Goal: Task Accomplishment & Management: Use online tool/utility

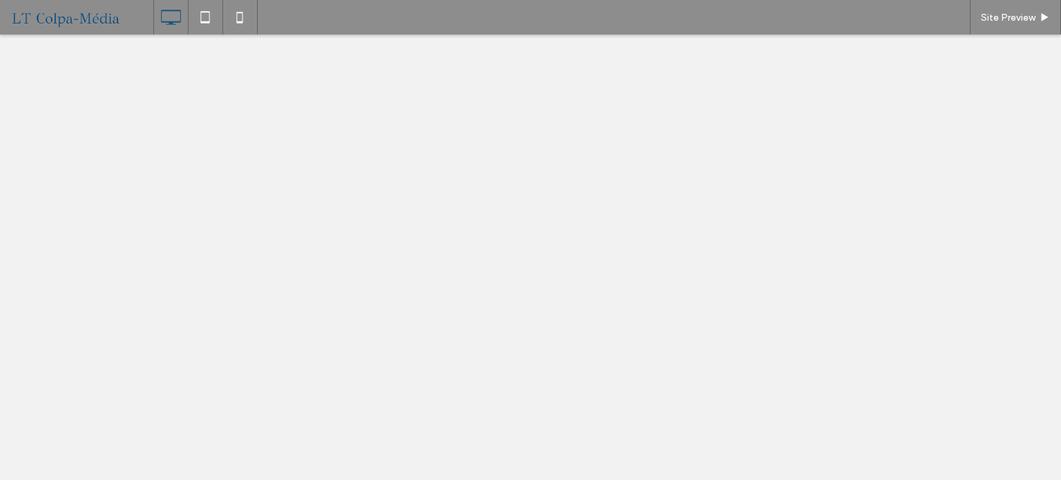
select select "******"
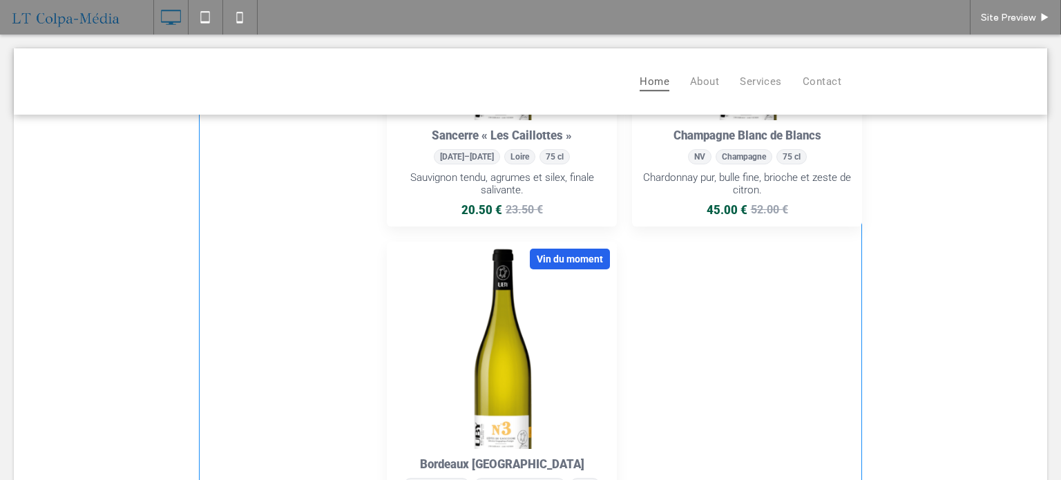
scroll to position [760, 0]
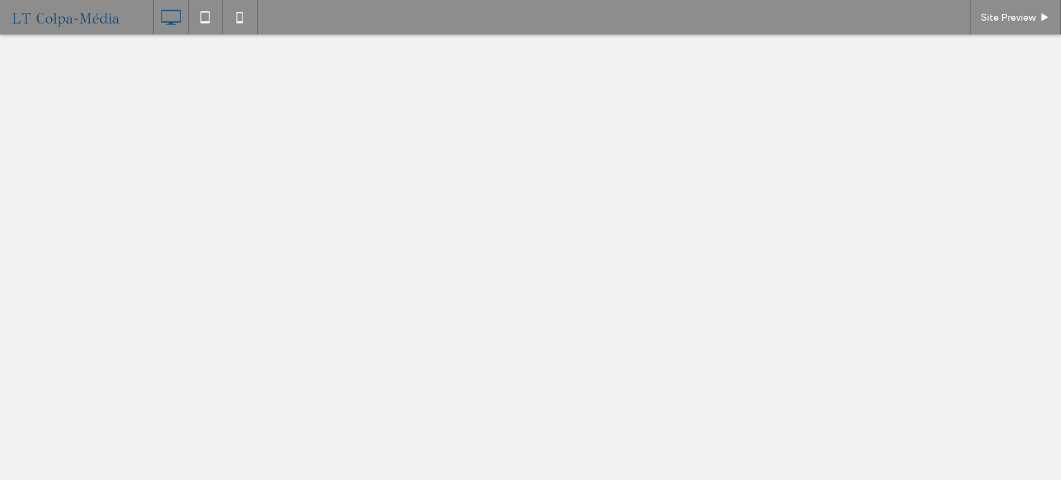
select select "******"
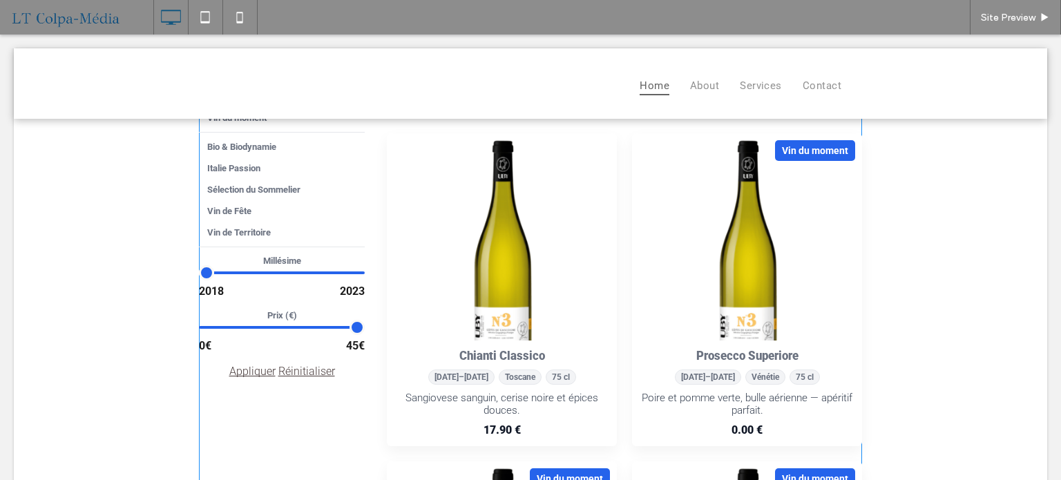
scroll to position [69, 0]
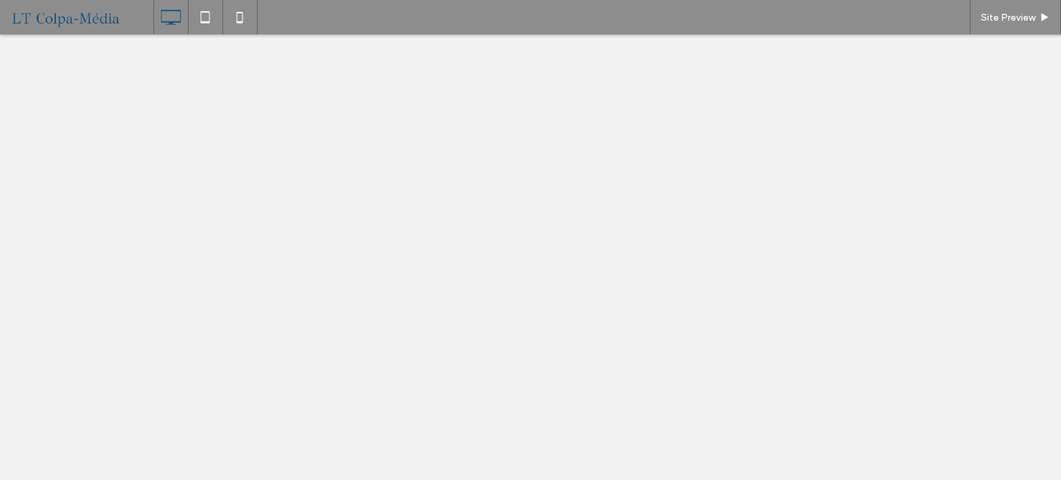
select select "******"
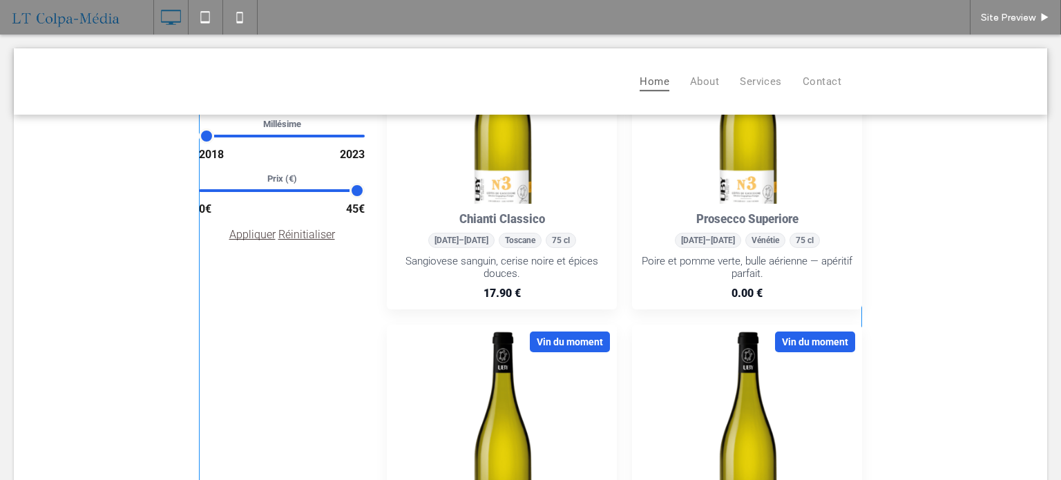
scroll to position [207, 0]
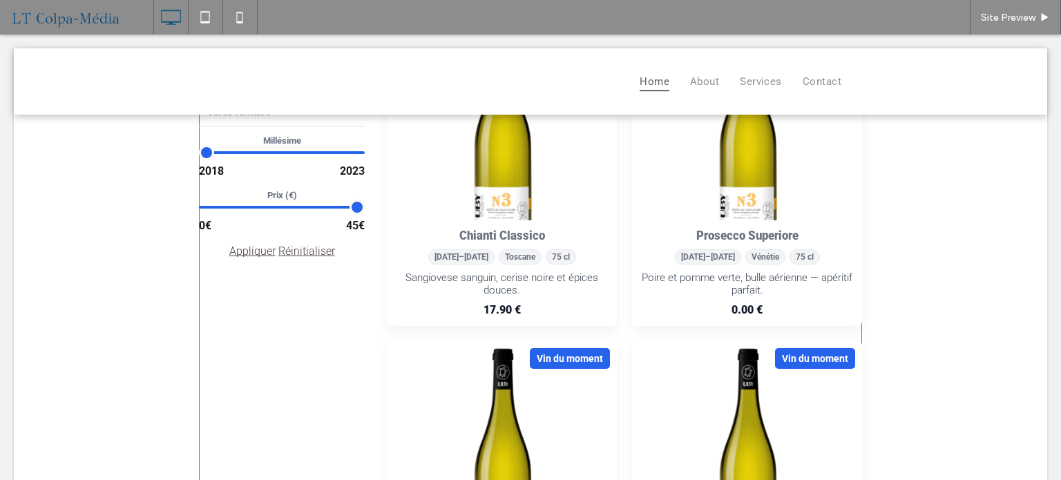
drag, startPoint x: 787, startPoint y: 137, endPoint x: 332, endPoint y: 311, distance: 486.4
click at [787, 137] on span at bounding box center [530, 472] width 663 height 1102
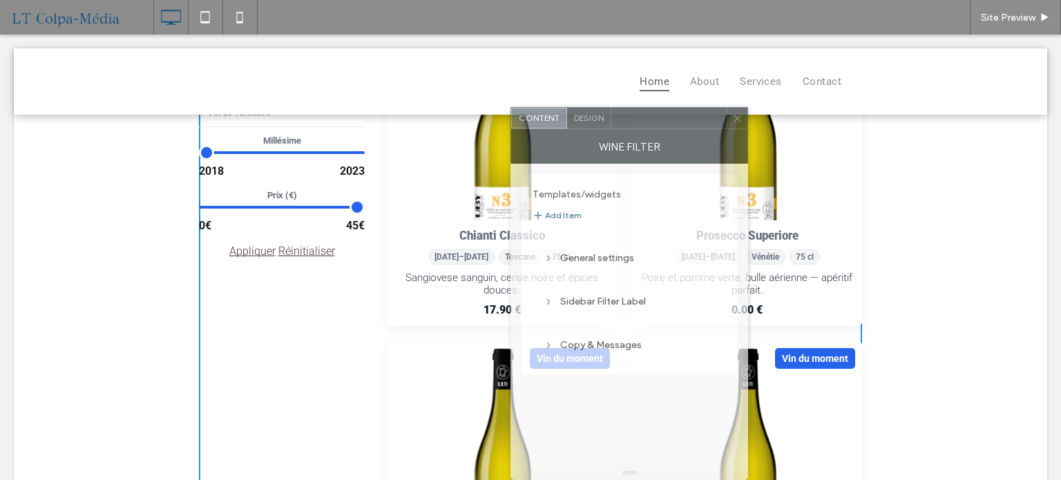
drag, startPoint x: 182, startPoint y: 75, endPoint x: 630, endPoint y: 187, distance: 461.5
click at [748, 144] on div "Wine filter" at bounding box center [629, 146] width 238 height 35
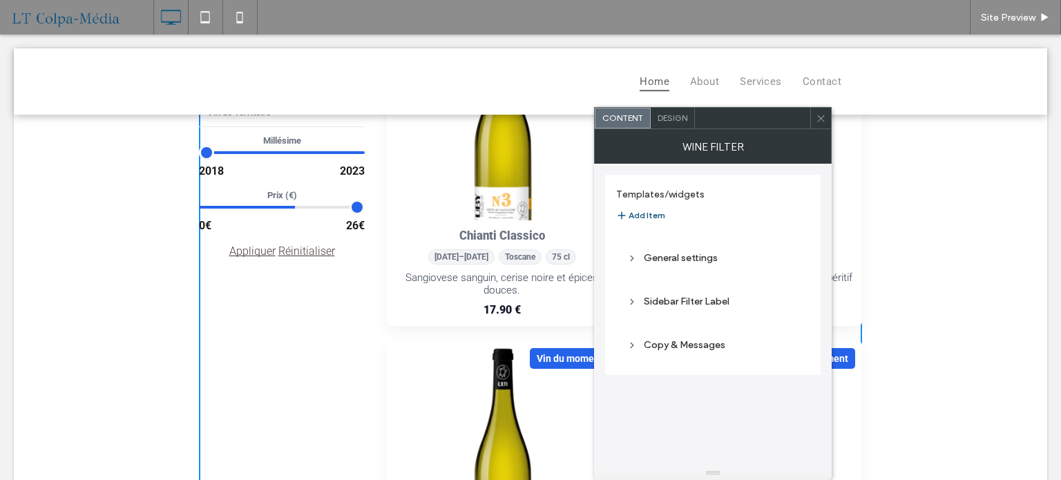
drag, startPoint x: 354, startPoint y: 208, endPoint x: 227, endPoint y: 218, distance: 127.4
type input "**"
click at [278, 211] on input "range" at bounding box center [282, 207] width 166 height 14
drag, startPoint x: 202, startPoint y: 207, endPoint x: 255, endPoint y: 215, distance: 53.8
click at [253, 213] on input "range" at bounding box center [282, 207] width 166 height 14
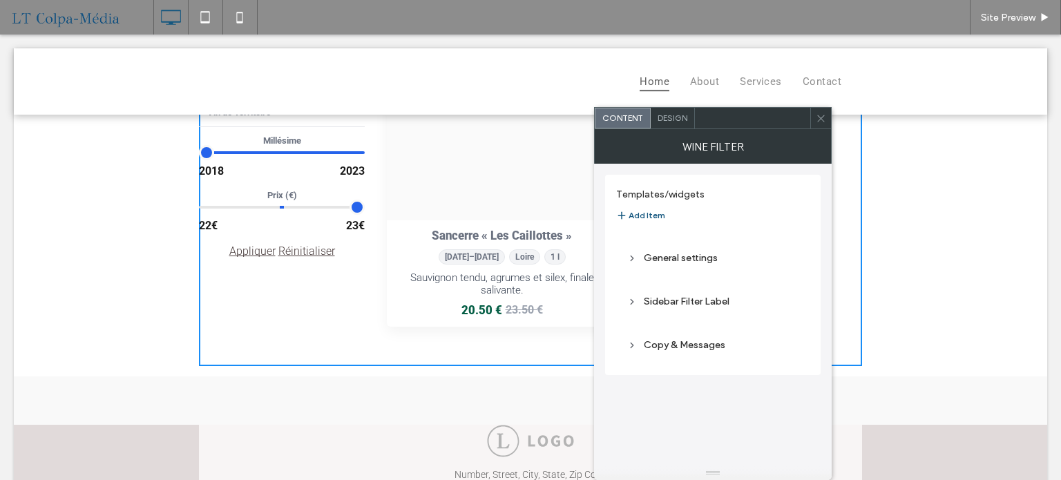
drag, startPoint x: 252, startPoint y: 208, endPoint x: 289, endPoint y: 212, distance: 37.5
click at [287, 212] on input "range" at bounding box center [282, 207] width 166 height 14
type input "**"
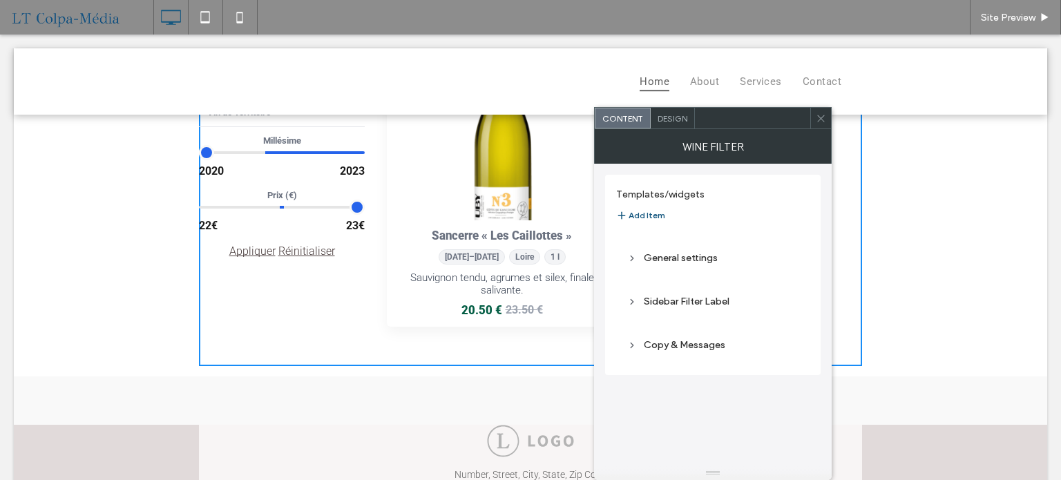
drag, startPoint x: 199, startPoint y: 152, endPoint x: 287, endPoint y: 160, distance: 88.7
type input "****"
click at [287, 159] on input "range" at bounding box center [282, 152] width 166 height 14
drag, startPoint x: 348, startPoint y: 153, endPoint x: 298, endPoint y: 153, distance: 49.7
type input "****"
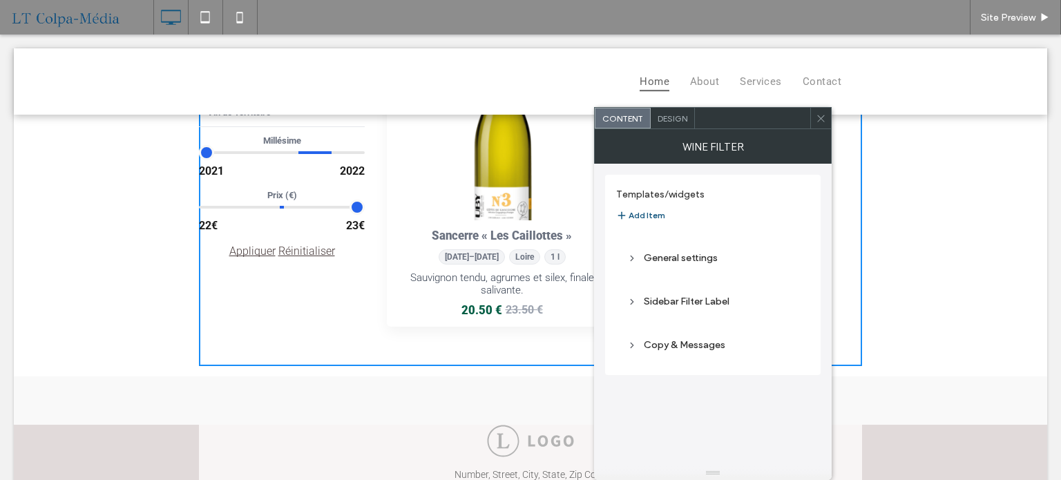
click at [298, 153] on input "range" at bounding box center [282, 152] width 166 height 14
click at [295, 253] on link "Réinitialiser" at bounding box center [306, 250] width 57 height 13
type input "****"
type input "*"
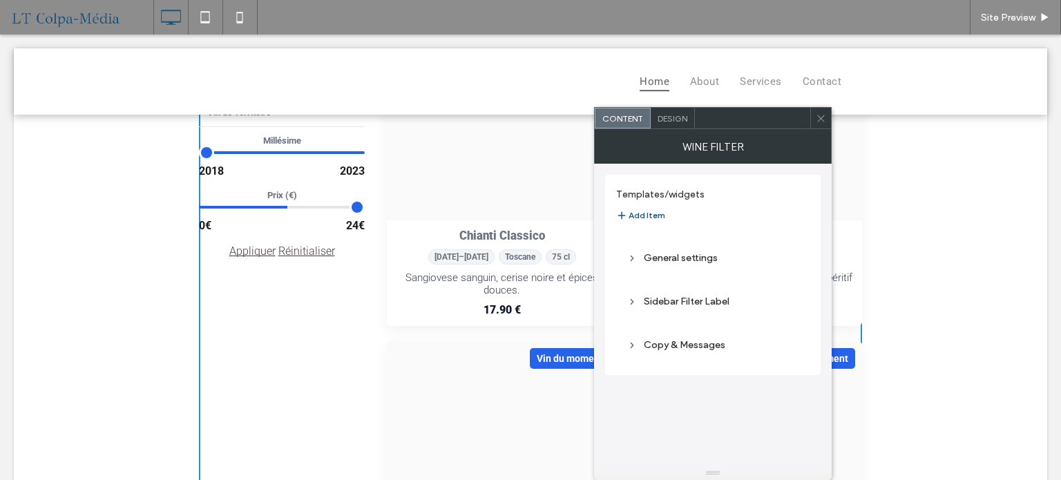
drag, startPoint x: 348, startPoint y: 207, endPoint x: 246, endPoint y: 209, distance: 102.2
type input "**"
click at [265, 209] on input "range" at bounding box center [282, 207] width 166 height 14
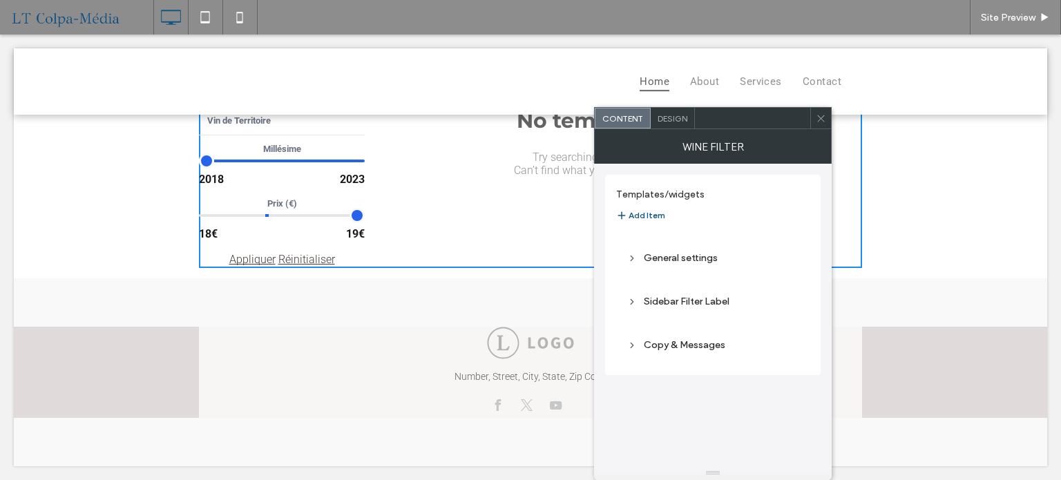
scroll to position [198, 0]
drag, startPoint x: 202, startPoint y: 208, endPoint x: 287, endPoint y: 210, distance: 85.7
click at [287, 210] on input "range" at bounding box center [282, 216] width 166 height 14
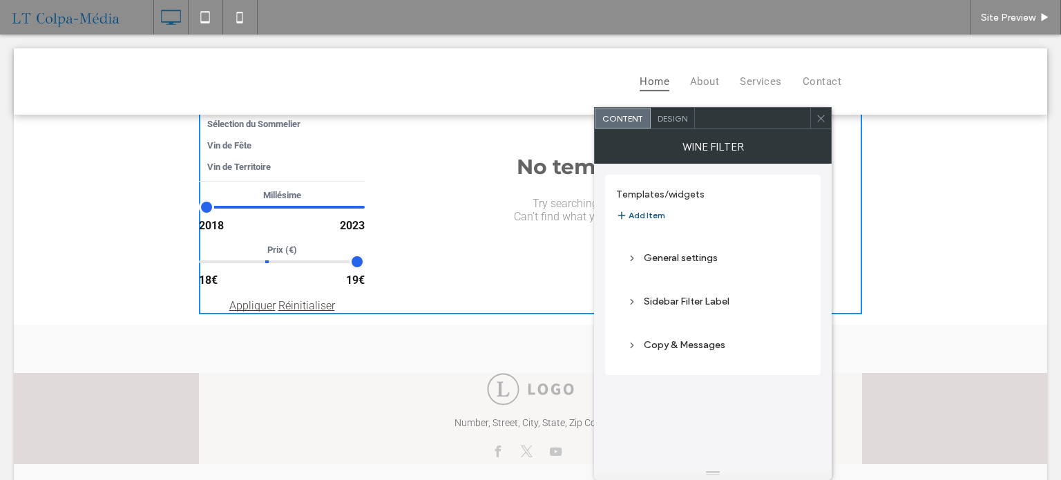
scroll to position [129, 0]
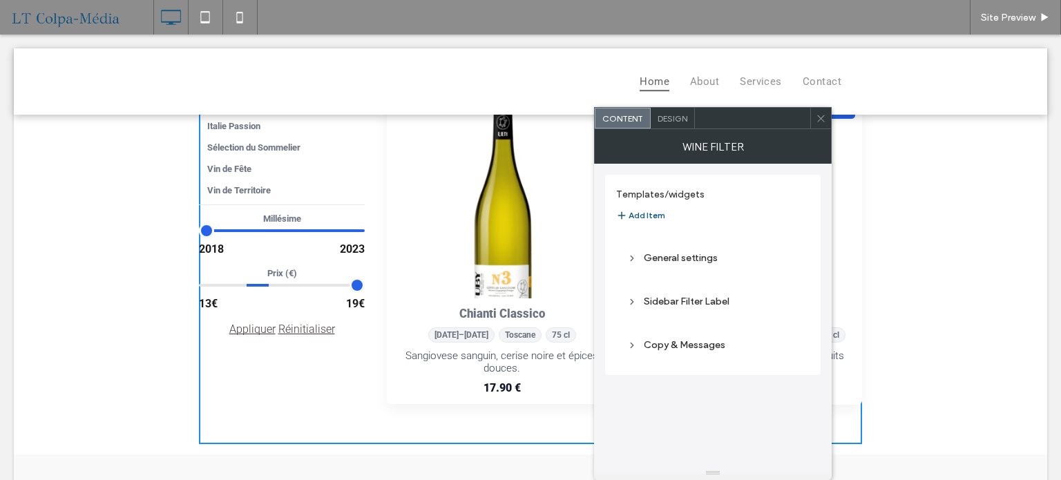
drag, startPoint x: 261, startPoint y: 287, endPoint x: 246, endPoint y: 289, distance: 15.3
type input "**"
click at [246, 289] on input "range" at bounding box center [282, 285] width 166 height 14
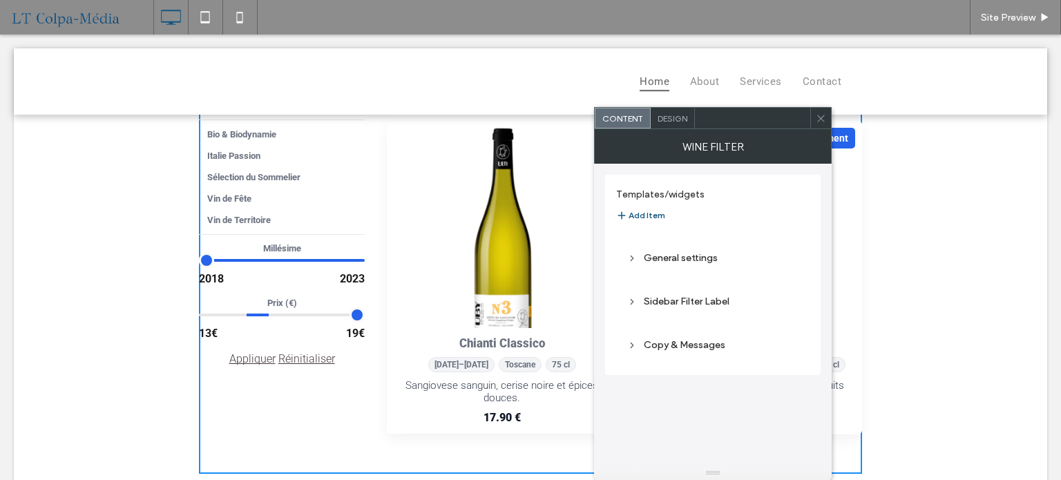
scroll to position [207, 0]
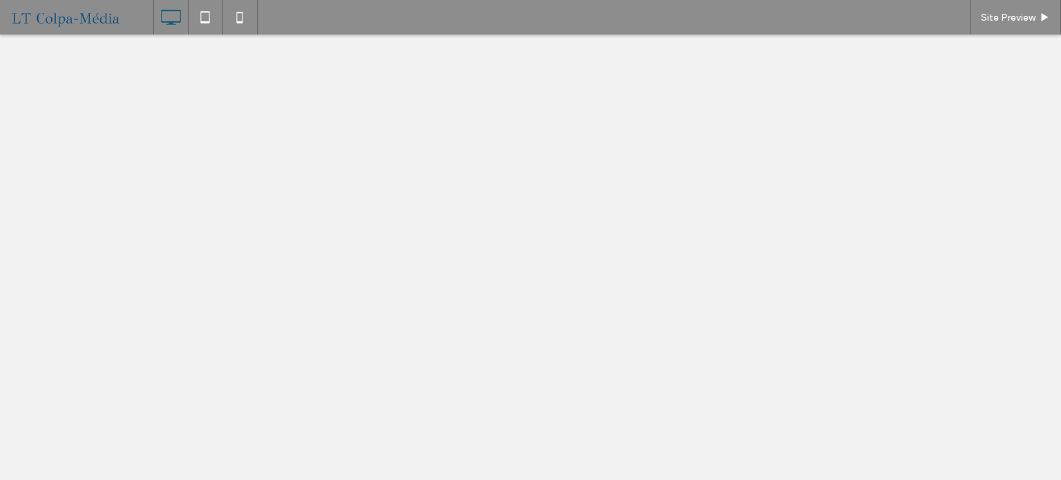
select select "******"
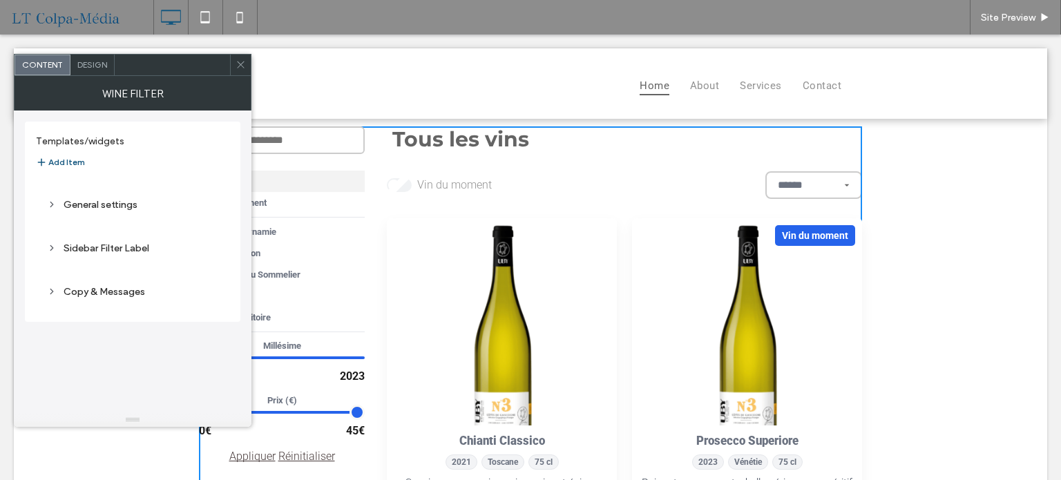
click at [244, 61] on icon at bounding box center [241, 64] width 10 height 10
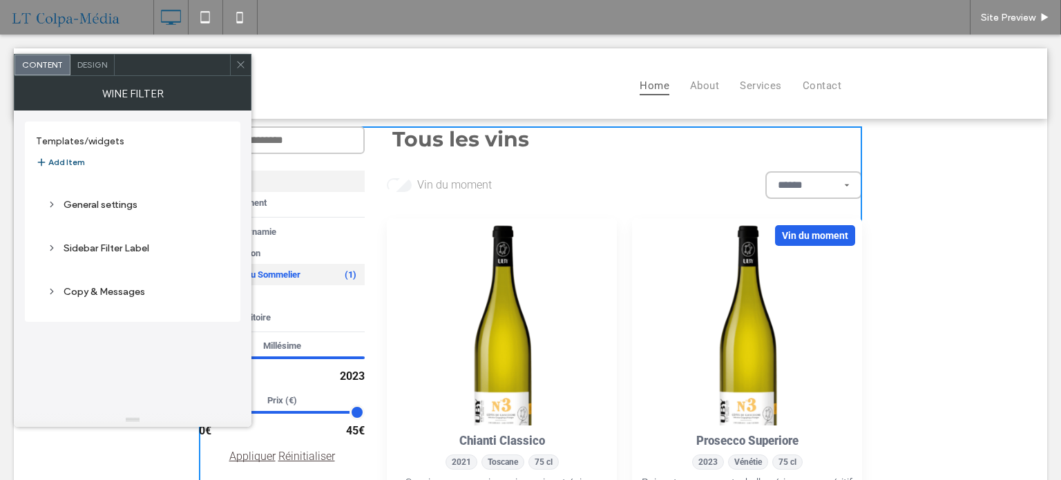
click at [288, 273] on span "Sélection du Sommelier" at bounding box center [253, 274] width 93 height 10
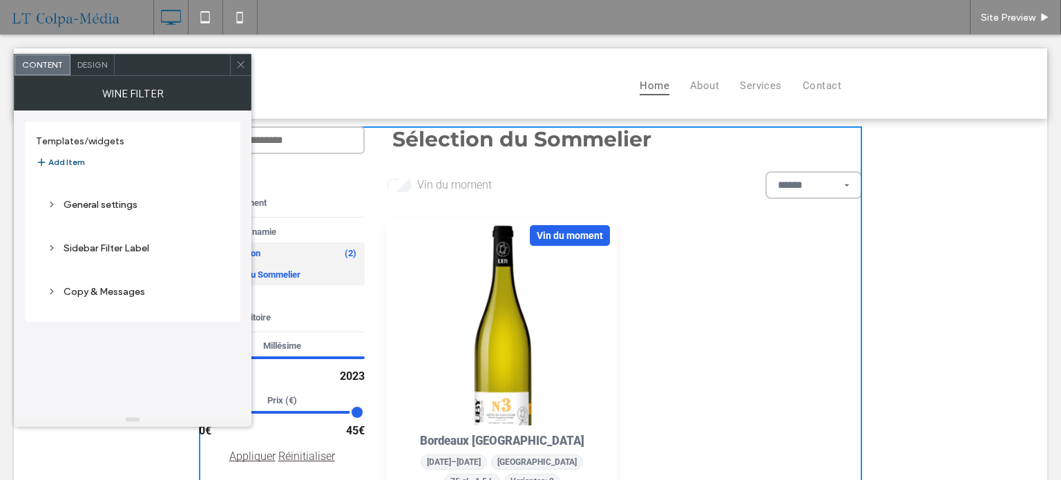
click at [287, 253] on div "Italie Passion (2)" at bounding box center [282, 252] width 166 height 21
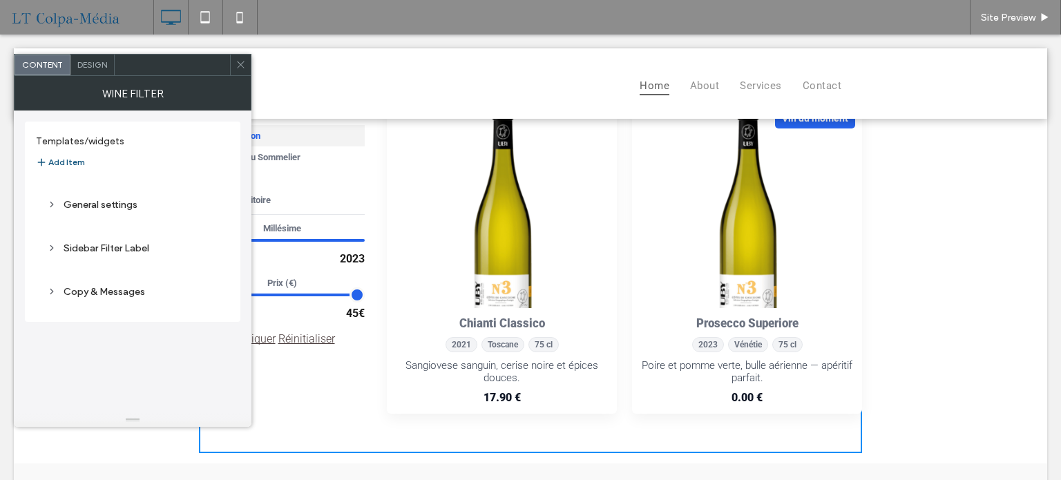
scroll to position [138, 0]
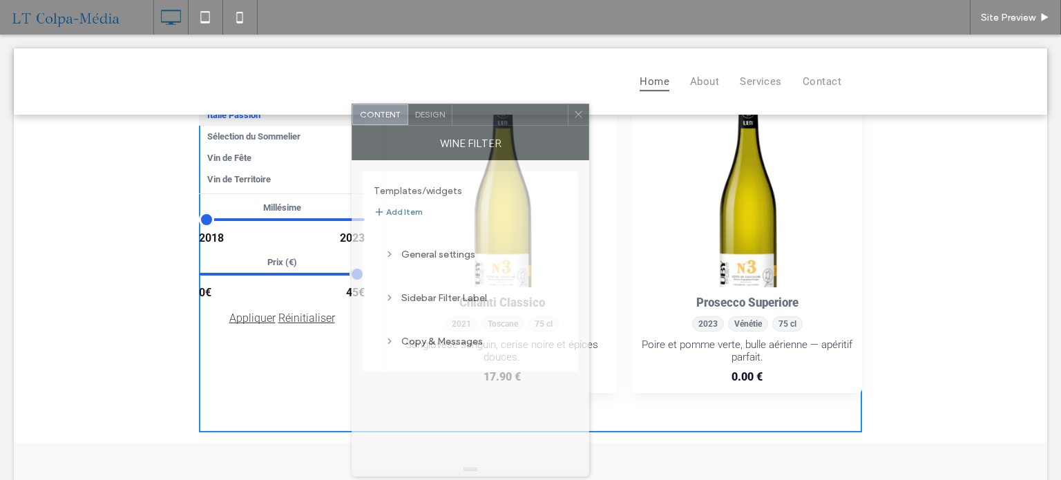
drag, startPoint x: 184, startPoint y: 66, endPoint x: 522, endPoint y: 115, distance: 341.4
click at [522, 115] on div at bounding box center [509, 114] width 115 height 21
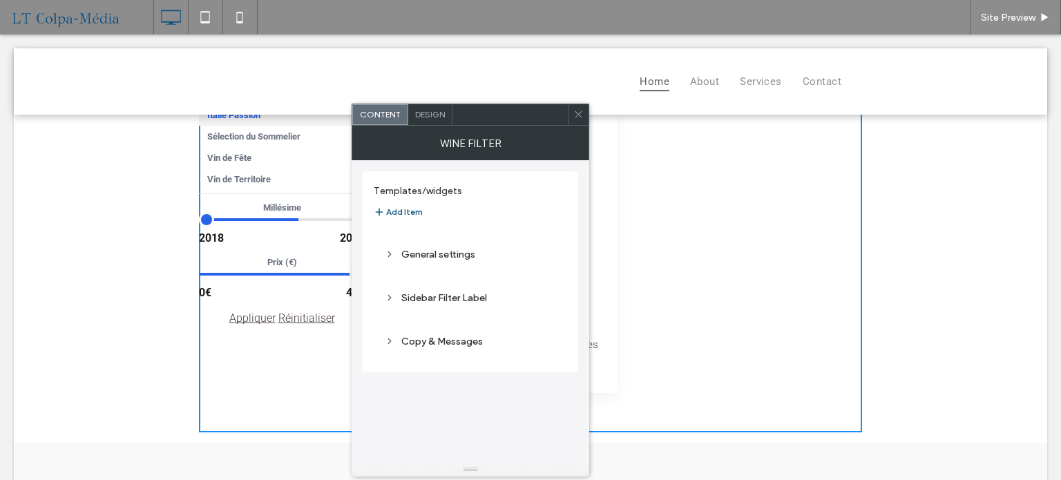
drag, startPoint x: 350, startPoint y: 224, endPoint x: 293, endPoint y: 226, distance: 57.4
type input "****"
click at [293, 226] on input "range" at bounding box center [282, 219] width 166 height 14
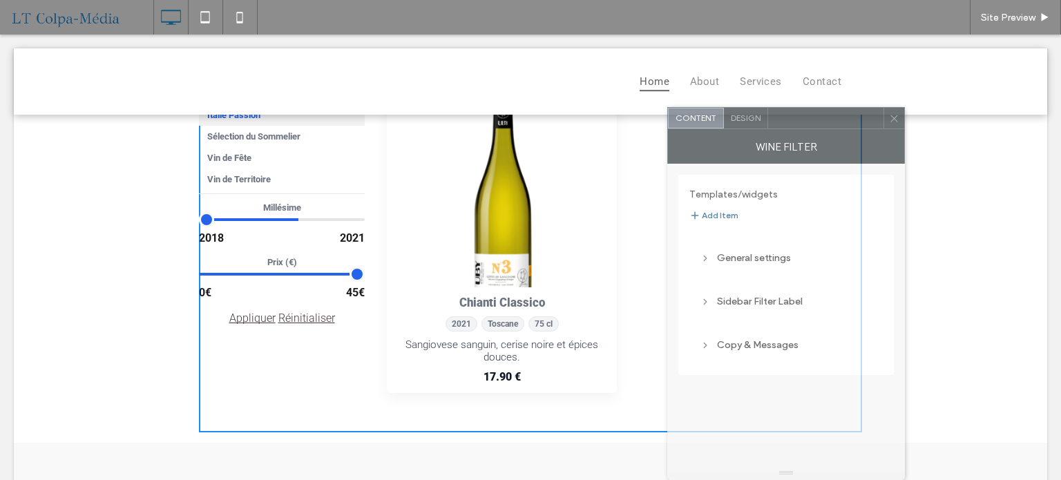
drag, startPoint x: 494, startPoint y: 119, endPoint x: 809, endPoint y: 131, distance: 315.8
click at [809, 131] on div "Content Design Wine filter Templates/widgets Add Item General settings Sidebar …" at bounding box center [786, 293] width 238 height 373
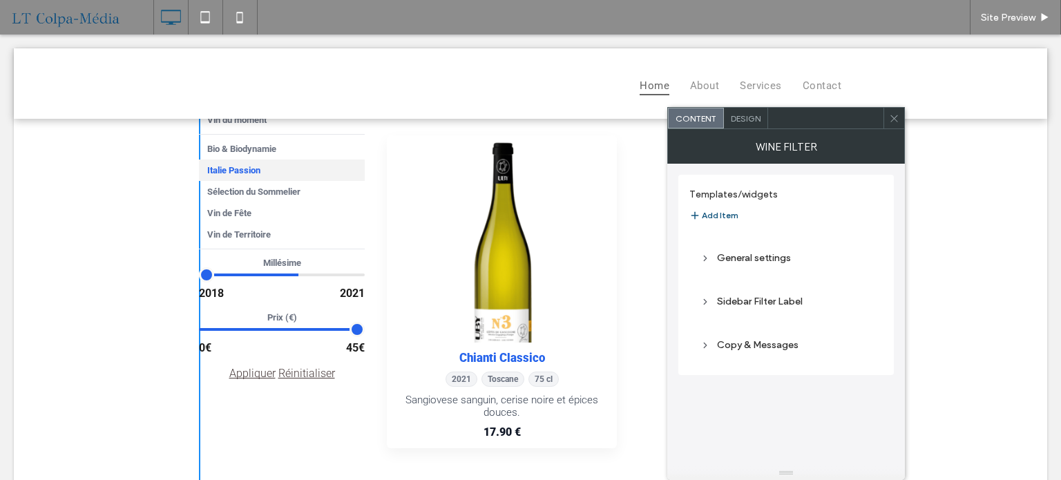
scroll to position [0, 0]
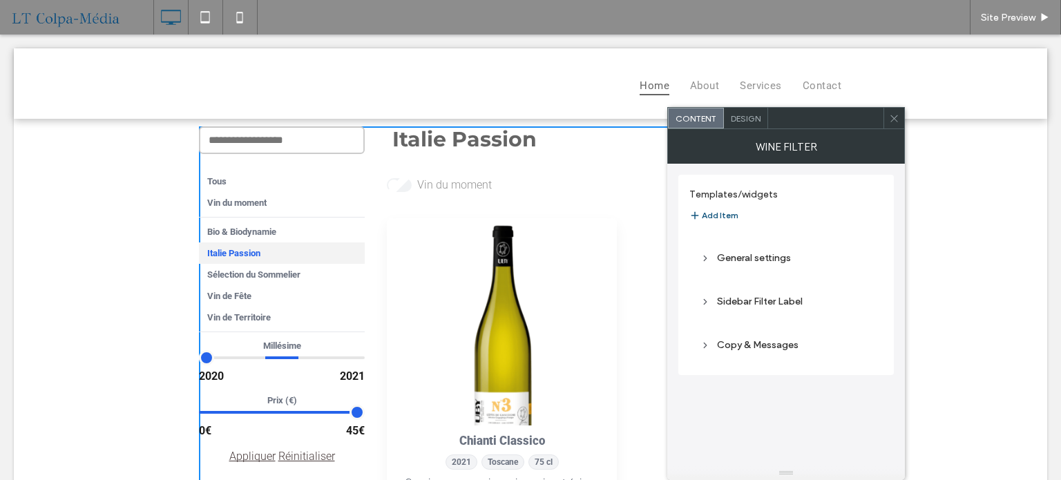
drag, startPoint x: 202, startPoint y: 359, endPoint x: 311, endPoint y: 361, distance: 108.4
click at [311, 361] on input "range" at bounding box center [282, 357] width 166 height 14
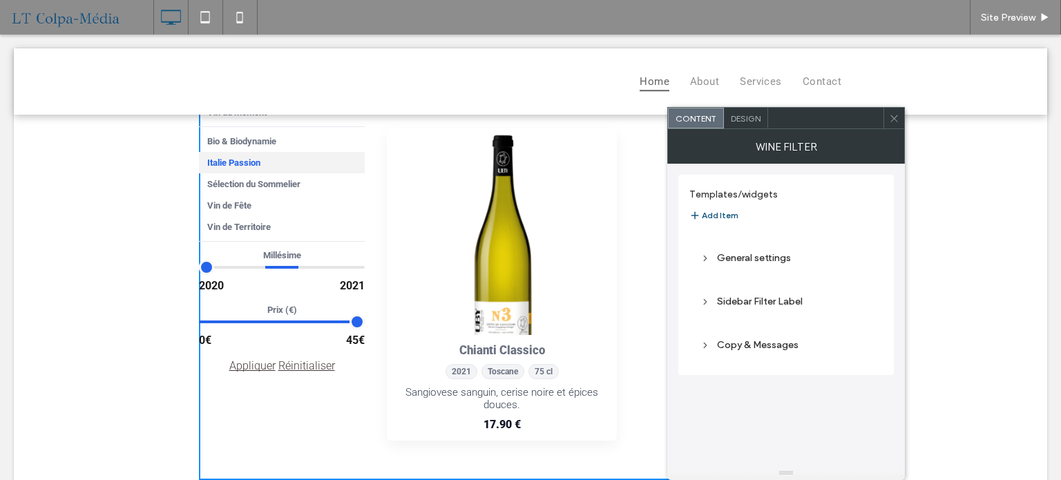
scroll to position [69, 0]
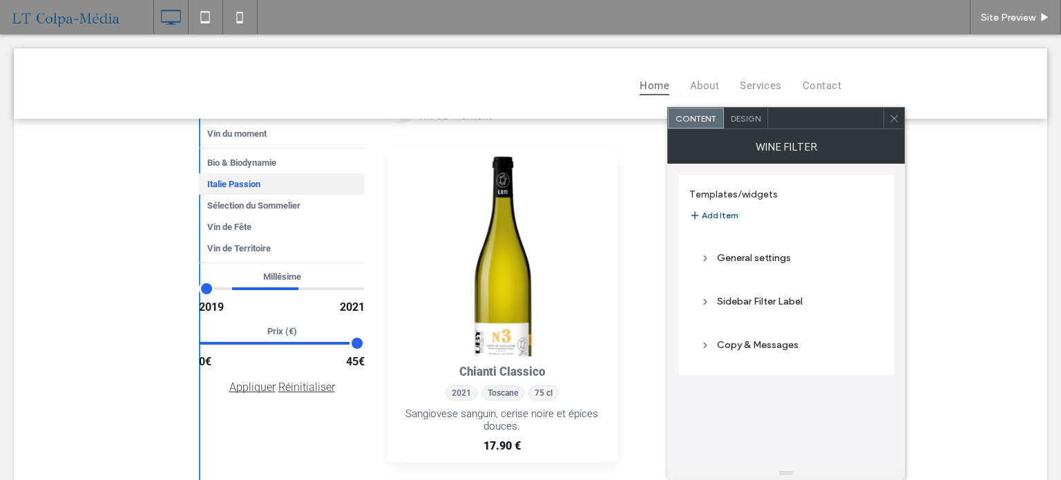
drag, startPoint x: 259, startPoint y: 289, endPoint x: 202, endPoint y: 294, distance: 56.8
type input "****"
click at [202, 294] on input "range" at bounding box center [282, 288] width 166 height 14
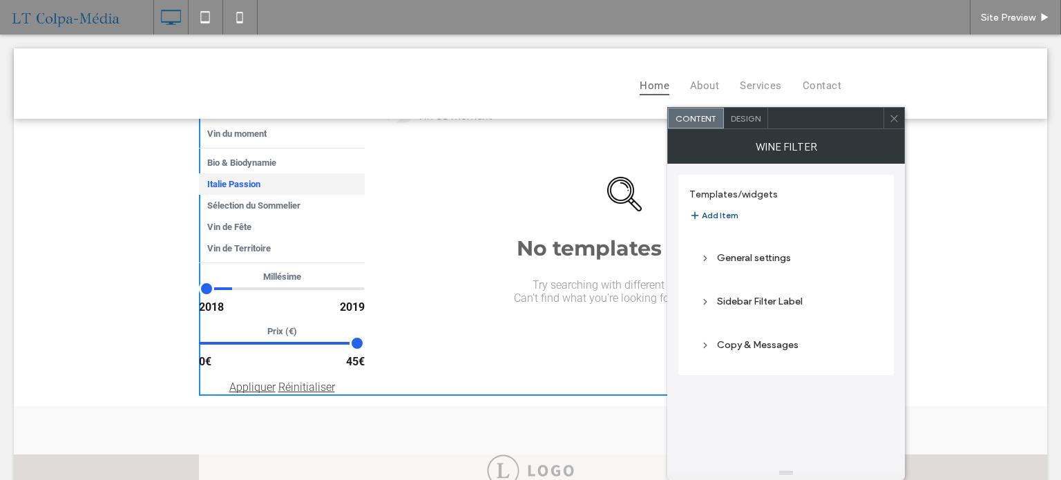
drag, startPoint x: 287, startPoint y: 288, endPoint x: 235, endPoint y: 291, distance: 52.6
click at [235, 291] on input "range" at bounding box center [282, 288] width 166 height 14
drag, startPoint x: 233, startPoint y: 289, endPoint x: 240, endPoint y: 290, distance: 6.9
click at [240, 290] on input "range" at bounding box center [282, 288] width 166 height 14
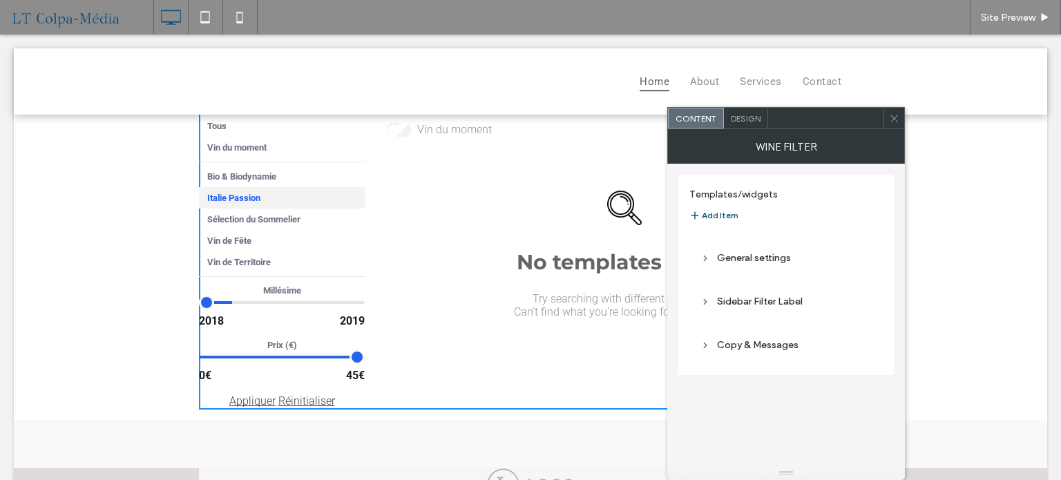
scroll to position [138, 0]
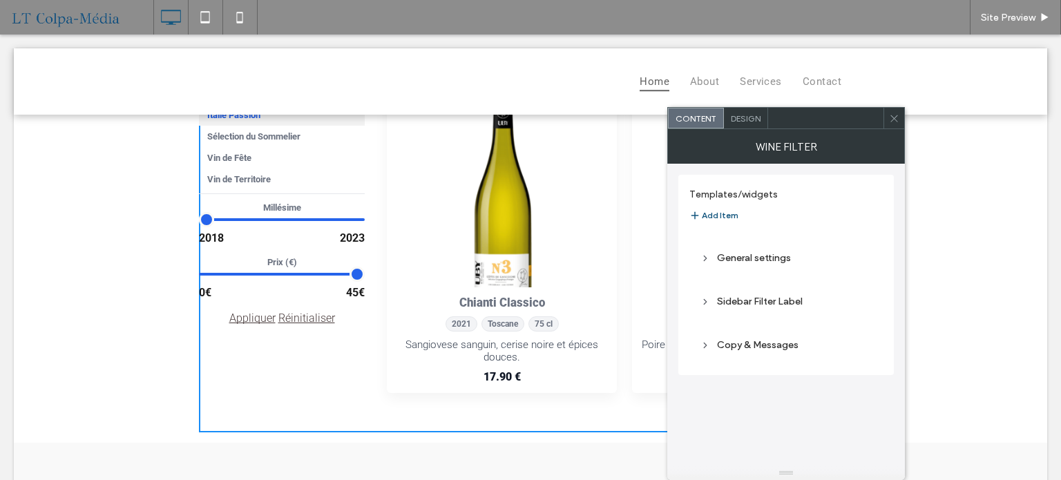
drag, startPoint x: 231, startPoint y: 220, endPoint x: 426, endPoint y: 236, distance: 196.1
click at [365, 226] on input "range" at bounding box center [282, 219] width 166 height 14
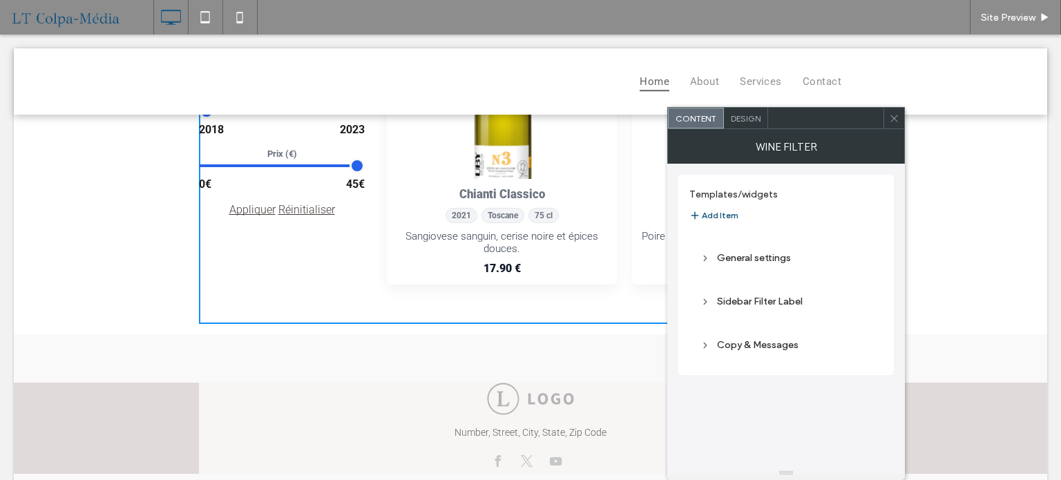
scroll to position [276, 0]
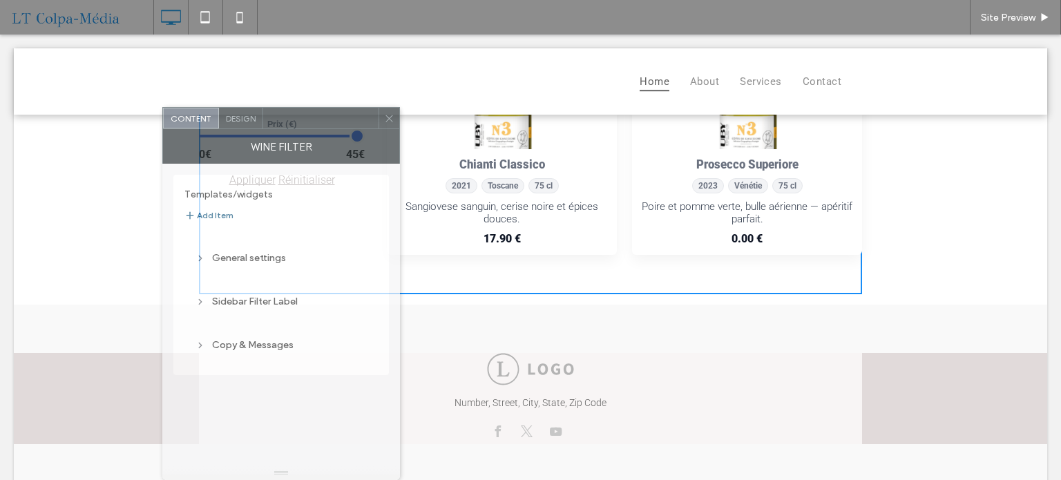
drag, startPoint x: 787, startPoint y: 126, endPoint x: 304, endPoint y: 200, distance: 489.1
click at [271, 186] on div "Content Design Wine filter Templates/widgets Add Item General settings Sidebar …" at bounding box center [281, 293] width 238 height 373
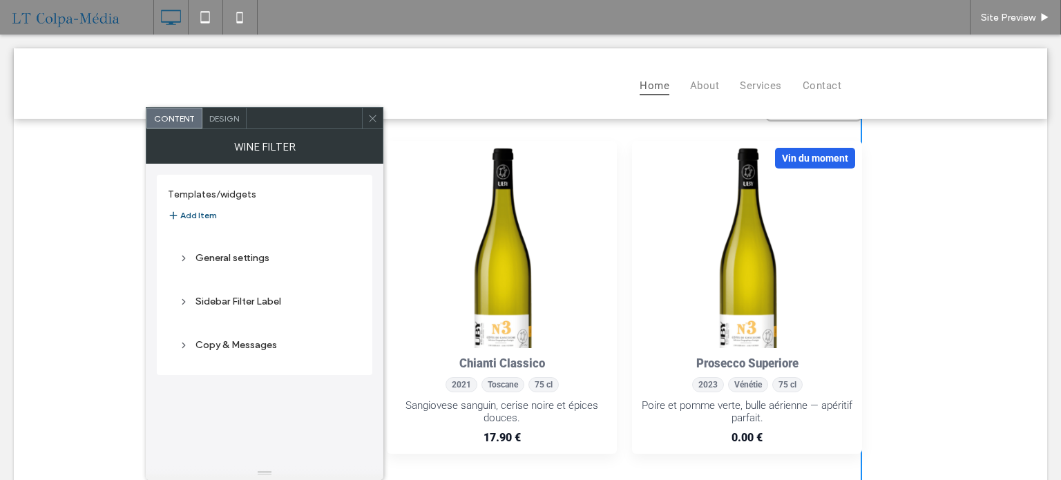
scroll to position [0, 0]
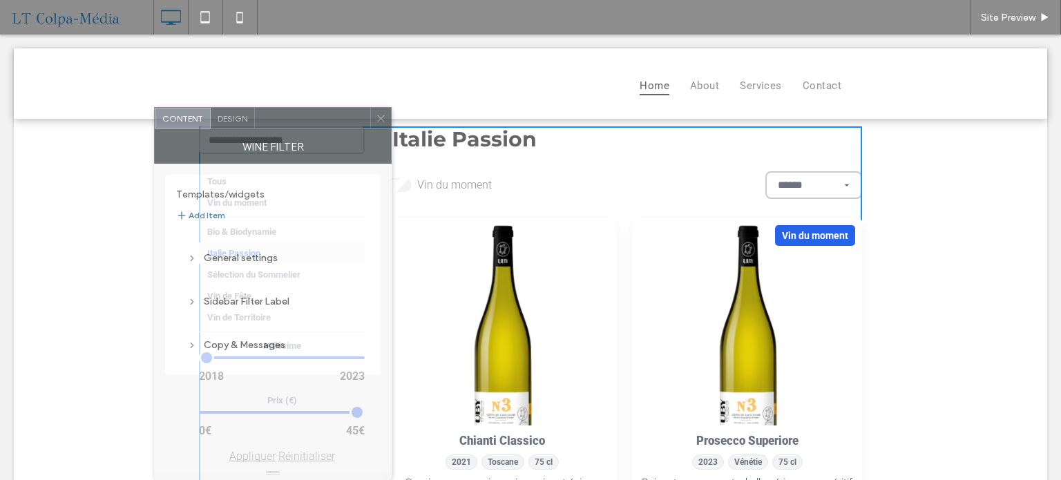
drag, startPoint x: 296, startPoint y: 121, endPoint x: 729, endPoint y: 198, distance: 440.4
click at [392, 196] on div "Content Design Wine filter Templates/widgets Add Item General settings Sidebar …" at bounding box center [273, 293] width 238 height 373
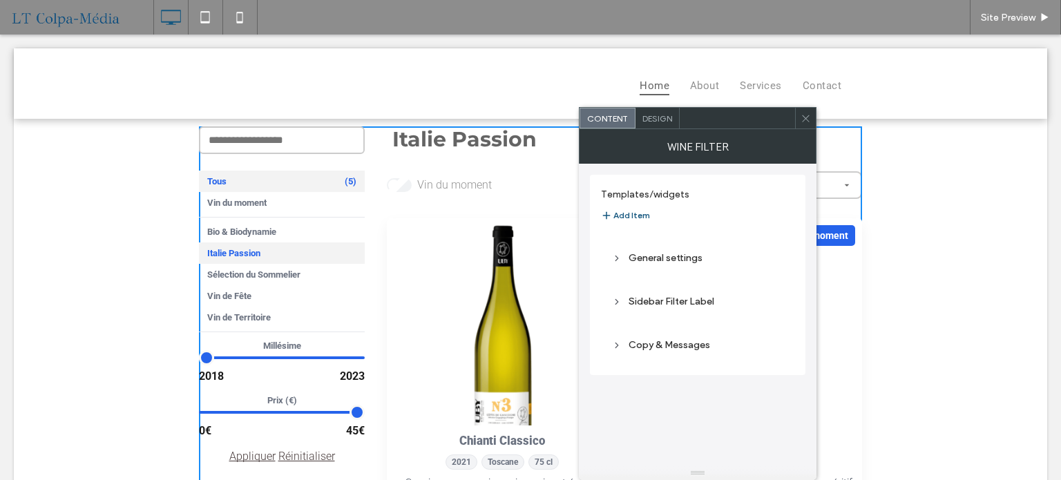
click at [233, 185] on div "Tous (5)" at bounding box center [282, 181] width 166 height 21
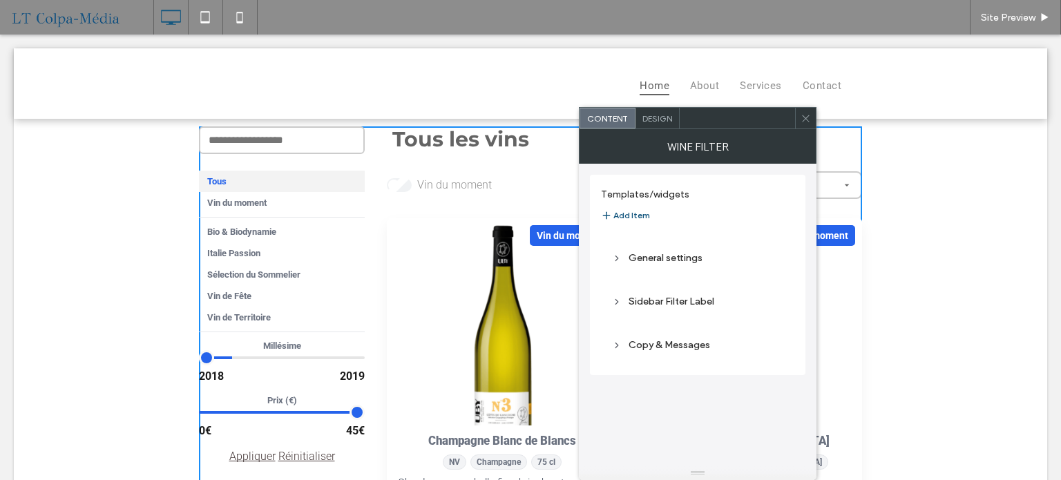
drag, startPoint x: 296, startPoint y: 363, endPoint x: 193, endPoint y: 363, distance: 103.6
click at [199, 363] on input "range" at bounding box center [282, 357] width 166 height 14
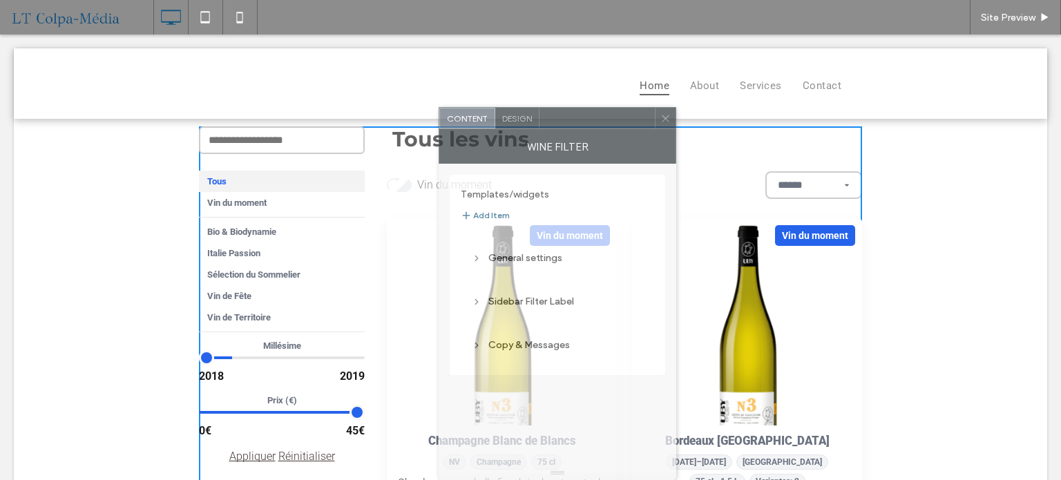
drag, startPoint x: 738, startPoint y: 128, endPoint x: 597, endPoint y: 202, distance: 158.8
click at [597, 202] on div "Content Design Wine filter Templates/widgets Add Item General settings Sidebar …" at bounding box center [558, 293] width 238 height 373
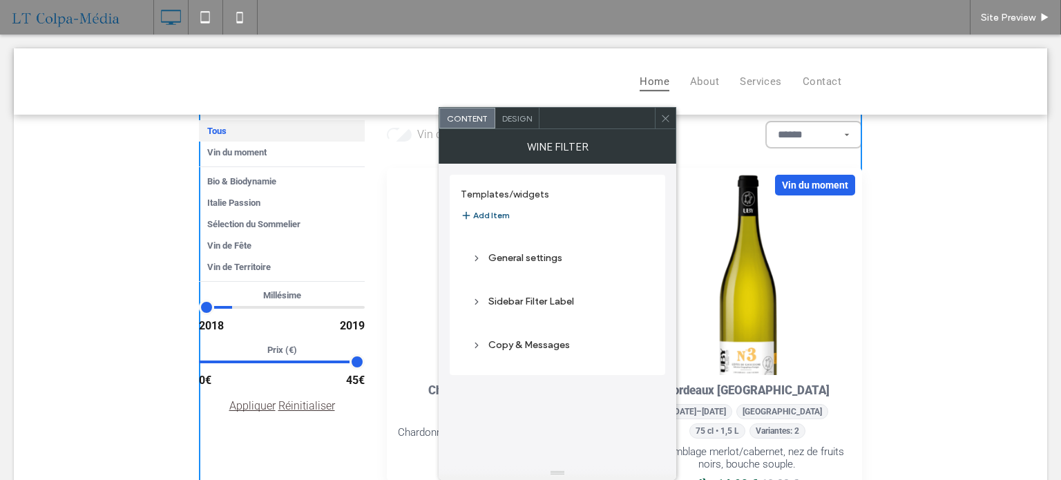
scroll to position [138, 0]
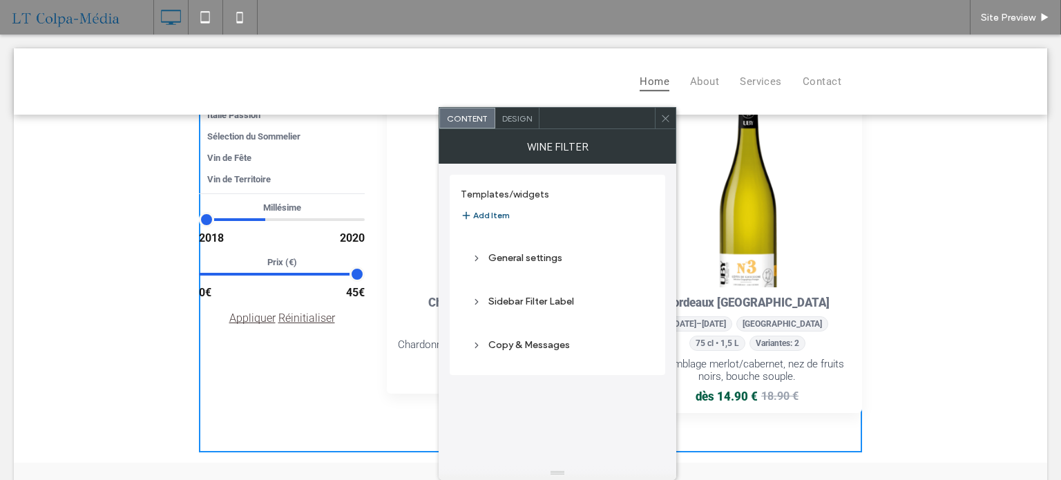
drag, startPoint x: 232, startPoint y: 220, endPoint x: 260, endPoint y: 221, distance: 27.6
type input "****"
click at [260, 221] on input "range" at bounding box center [282, 219] width 166 height 14
drag, startPoint x: 202, startPoint y: 218, endPoint x: 279, endPoint y: 218, distance: 77.4
type input "****"
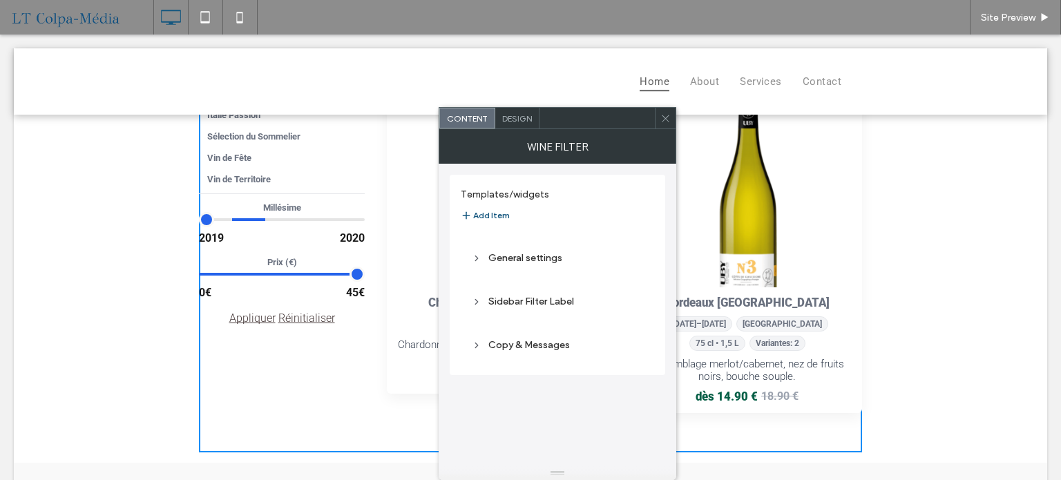
click at [279, 218] on input "range" at bounding box center [282, 219] width 166 height 14
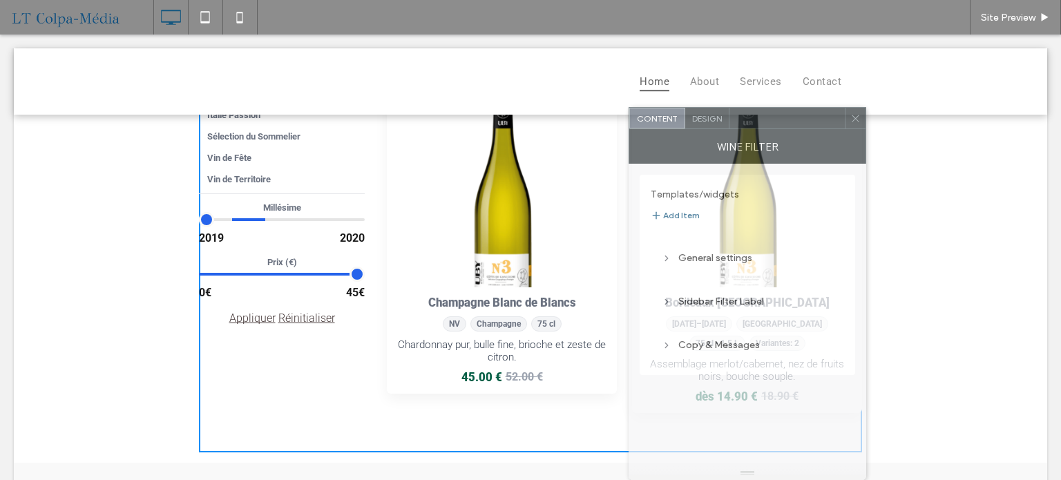
drag, startPoint x: 569, startPoint y: 119, endPoint x: 759, endPoint y: 269, distance: 241.5
click at [759, 269] on div "Content Design Wine filter Templates/widgets Add Item General settings Sidebar …" at bounding box center [747, 293] width 238 height 373
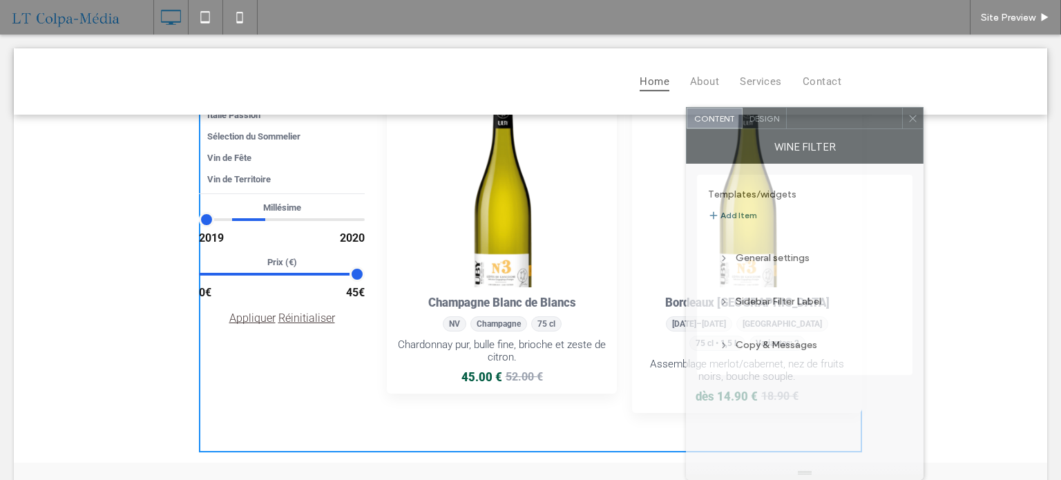
drag, startPoint x: 783, startPoint y: 127, endPoint x: 841, endPoint y: 237, distance: 123.9
click at [841, 237] on div "Content Design Wine filter Templates/widgets Add Item General settings Sidebar …" at bounding box center [805, 293] width 238 height 373
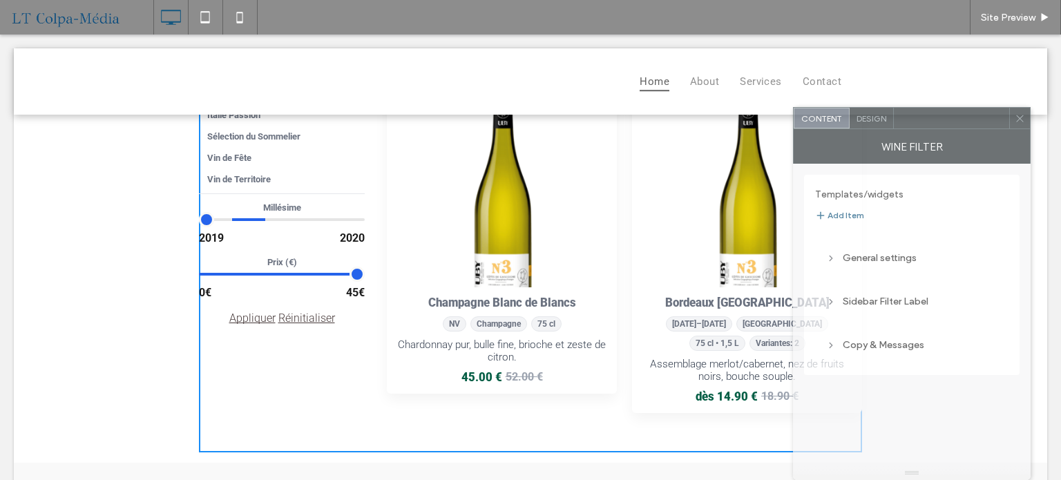
drag, startPoint x: 809, startPoint y: 137, endPoint x: 970, endPoint y: 328, distance: 249.5
click at [970, 328] on div "Content Design Wine filter Templates/widgets Add Item General settings Sidebar …" at bounding box center [912, 293] width 238 height 373
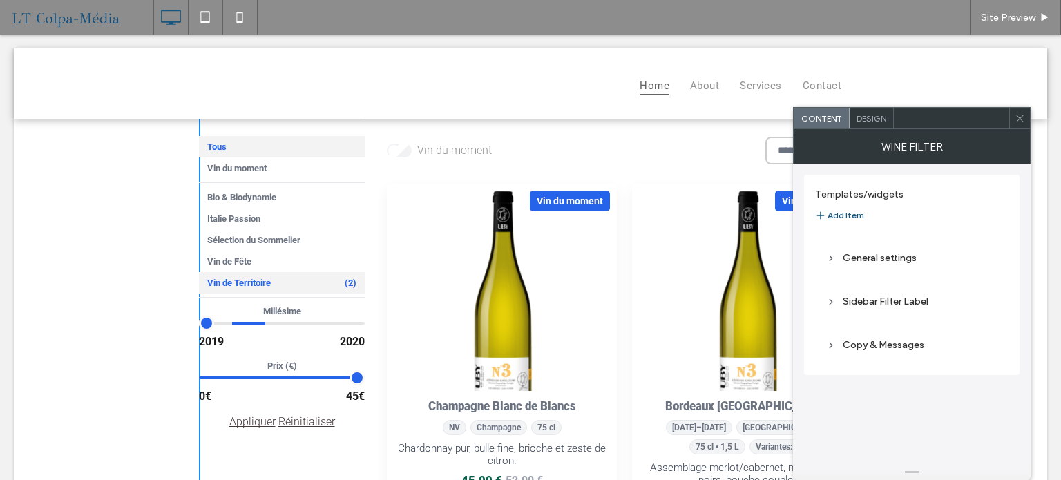
scroll to position [0, 0]
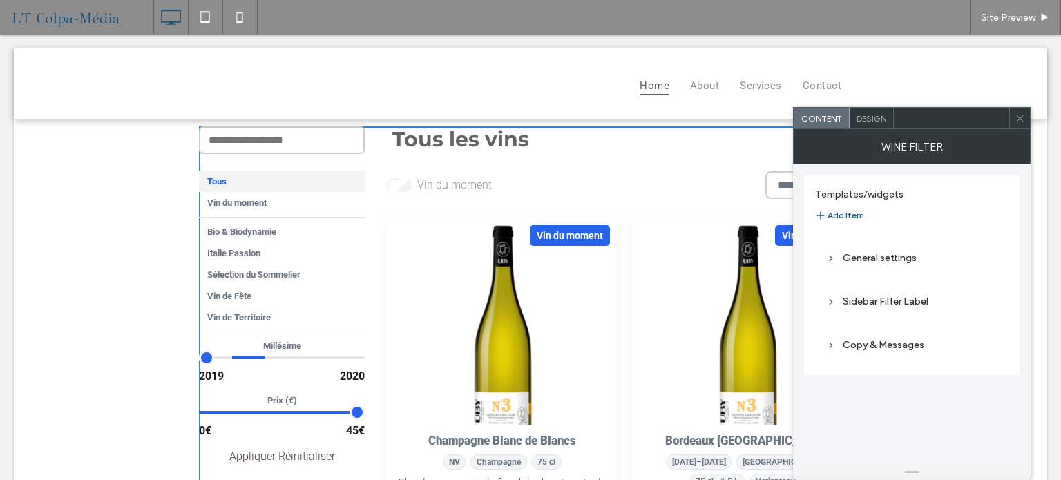
click at [1025, 119] on icon at bounding box center [1020, 118] width 10 height 10
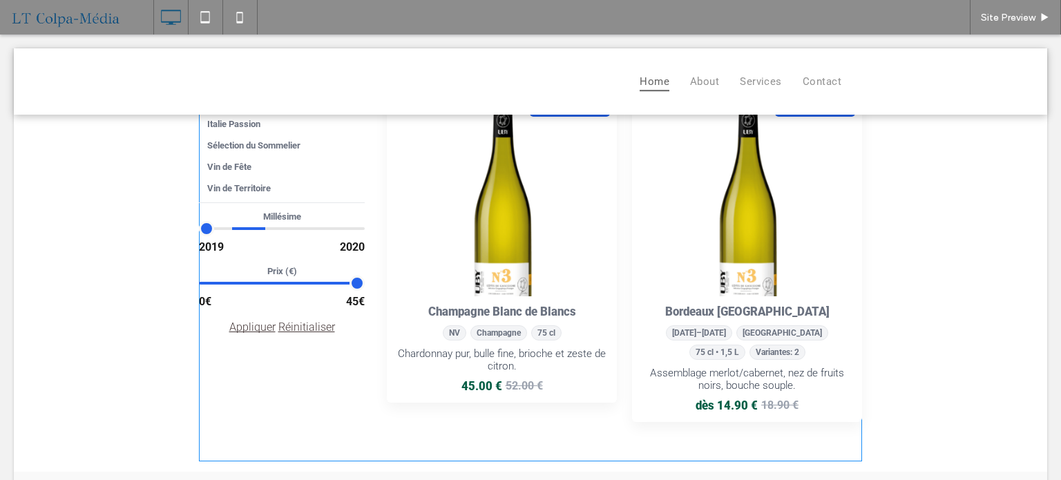
scroll to position [207, 0]
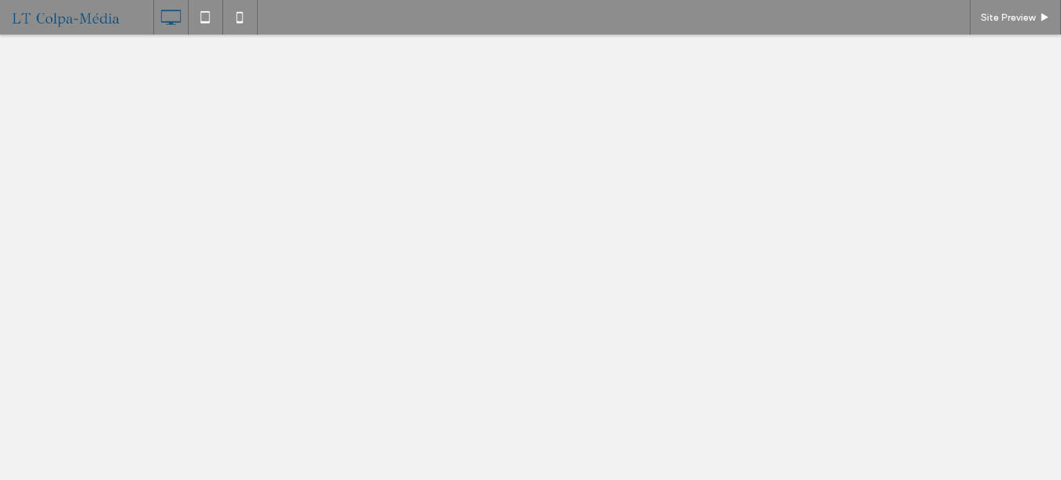
select select "******"
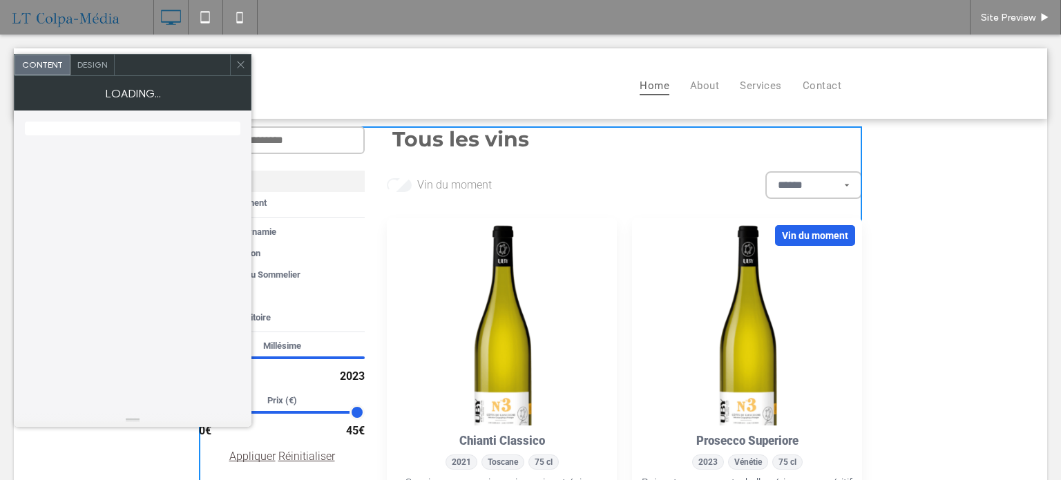
click at [841, 187] on select "********* ********* ****** ****** ******" at bounding box center [813, 185] width 97 height 28
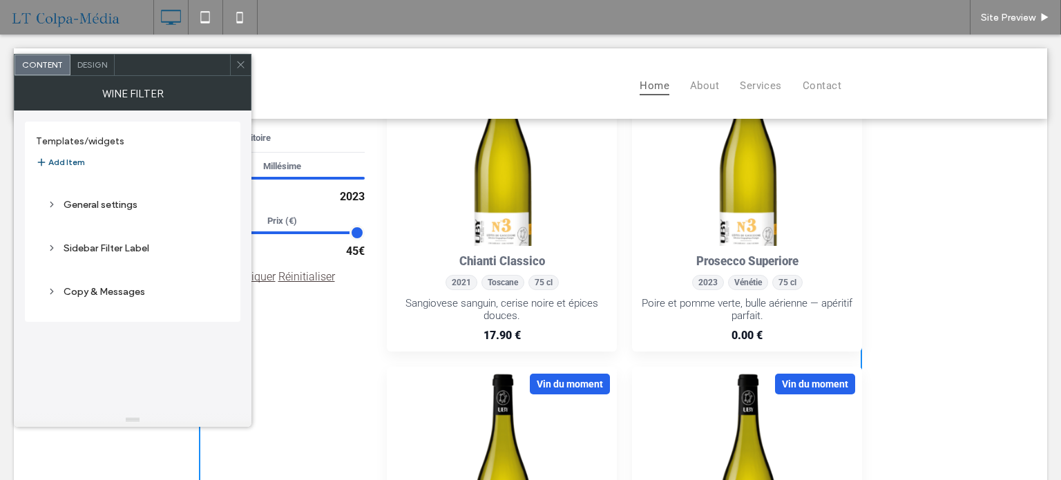
scroll to position [69, 0]
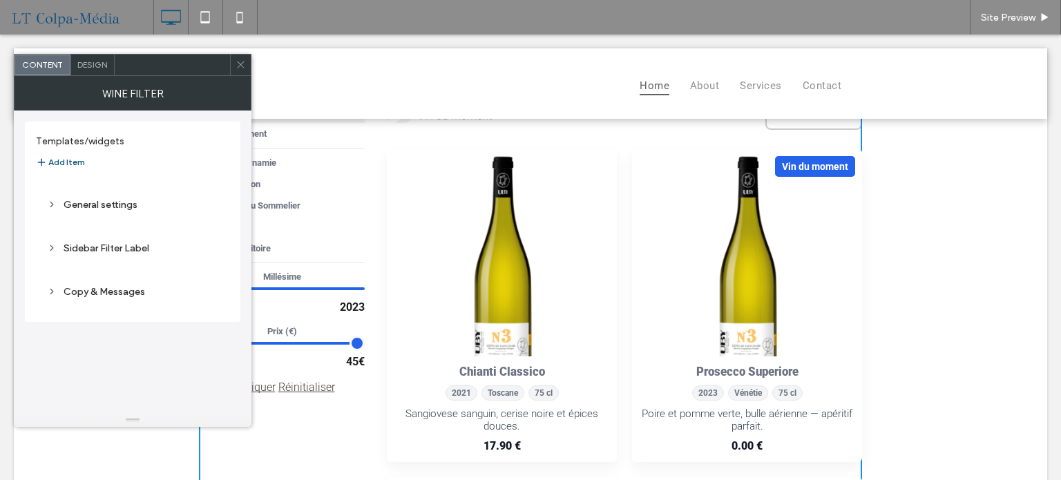
click at [242, 63] on use at bounding box center [240, 64] width 7 height 7
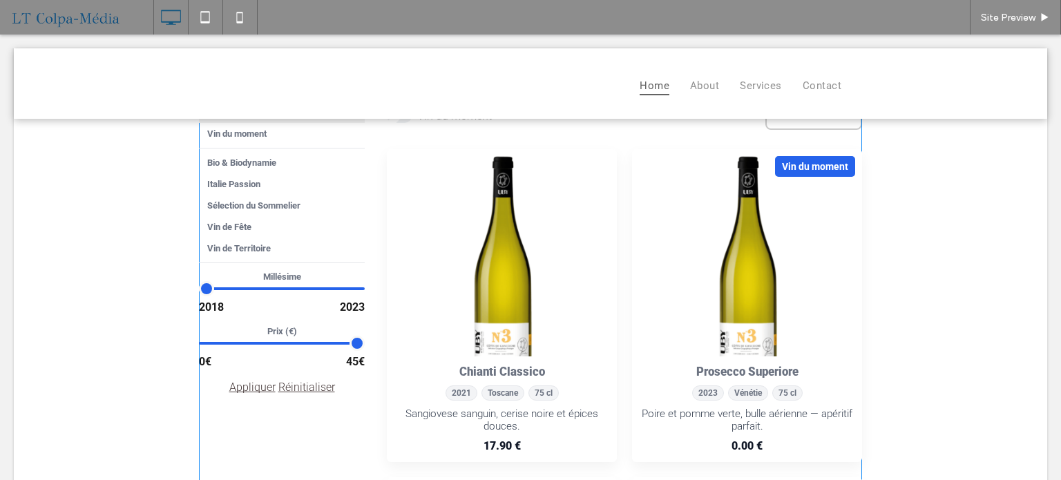
scroll to position [0, 0]
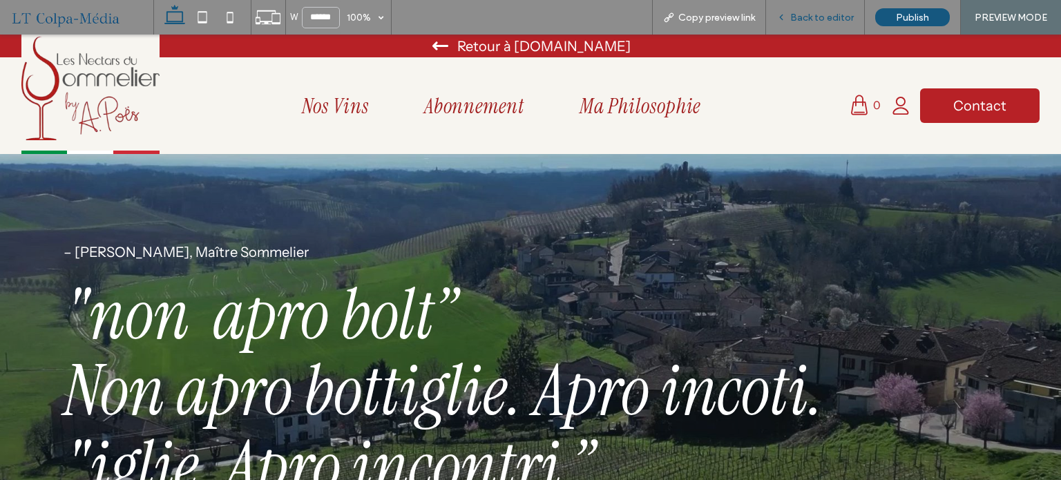
click at [836, 13] on span "Back to editor" at bounding box center [822, 18] width 64 height 12
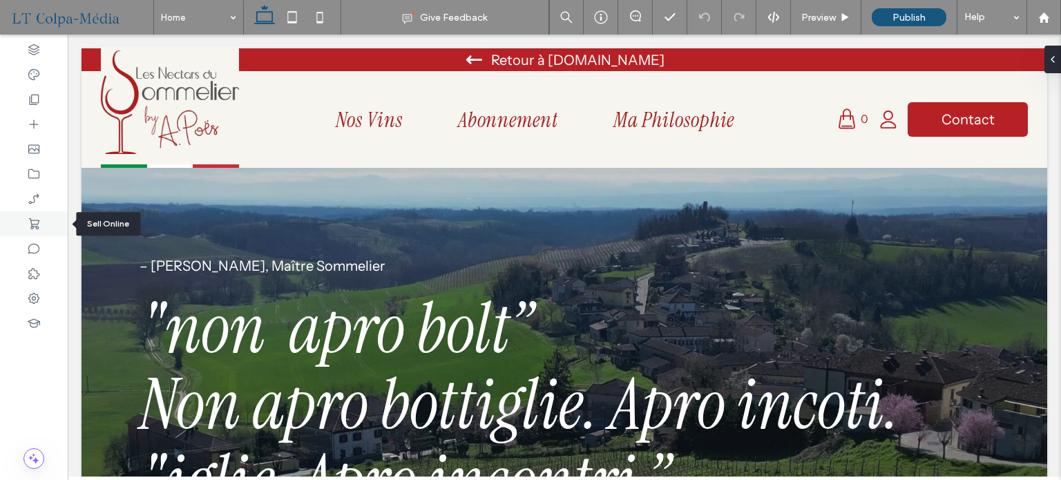
click at [38, 227] on use at bounding box center [34, 223] width 10 height 11
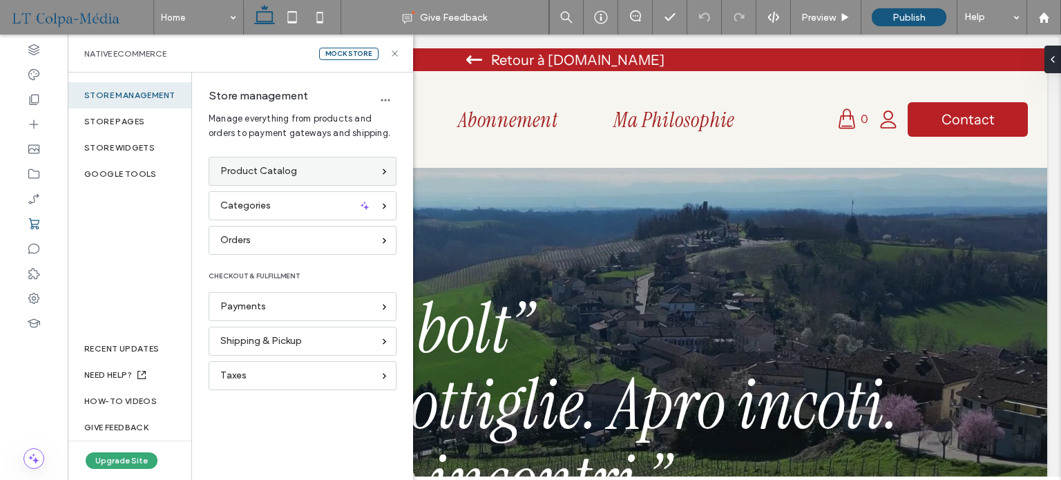
click at [306, 173] on div "Product Catalog" at bounding box center [296, 171] width 153 height 15
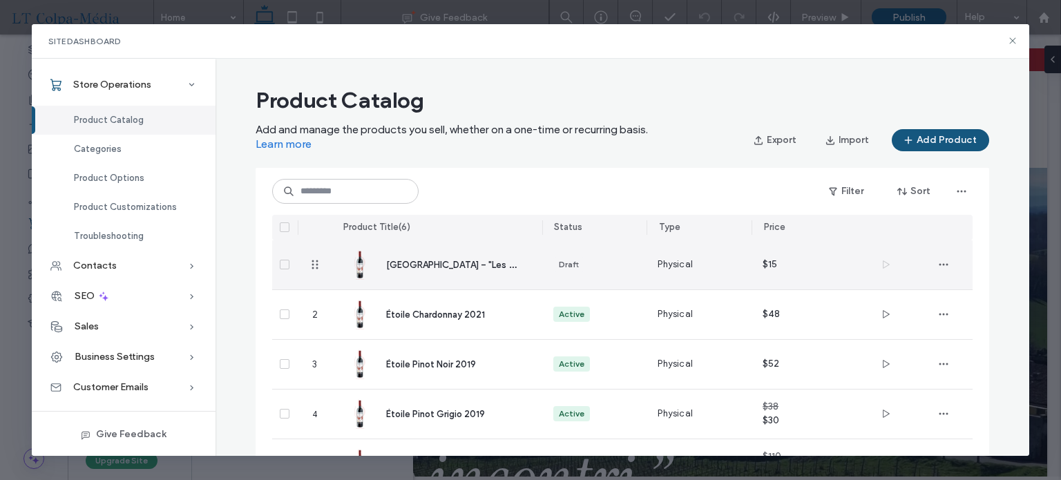
click at [437, 265] on span "[GEOGRAPHIC_DATA] – "Les Secrets de l’Aube"" at bounding box center [486, 264] width 201 height 13
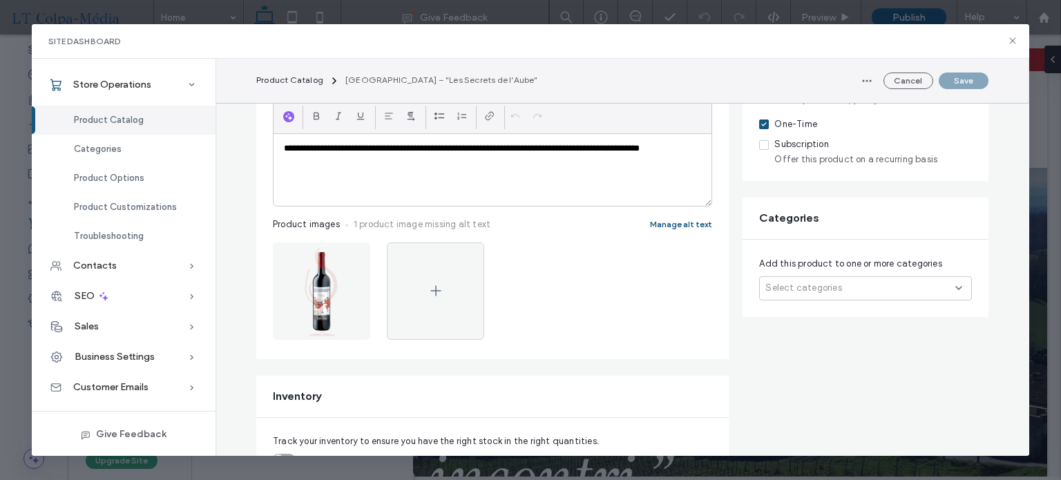
scroll to position [276, 0]
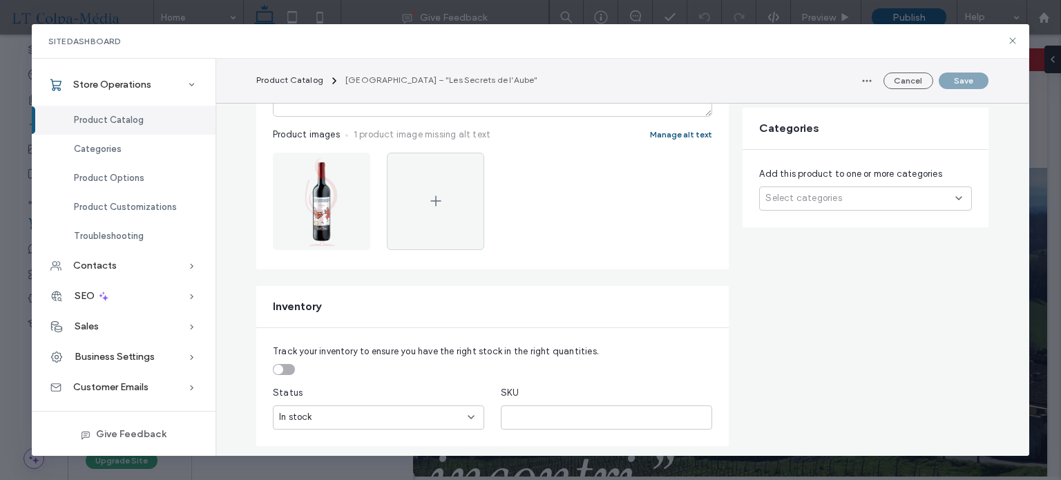
click at [818, 198] on span "Select categories" at bounding box center [803, 198] width 76 height 14
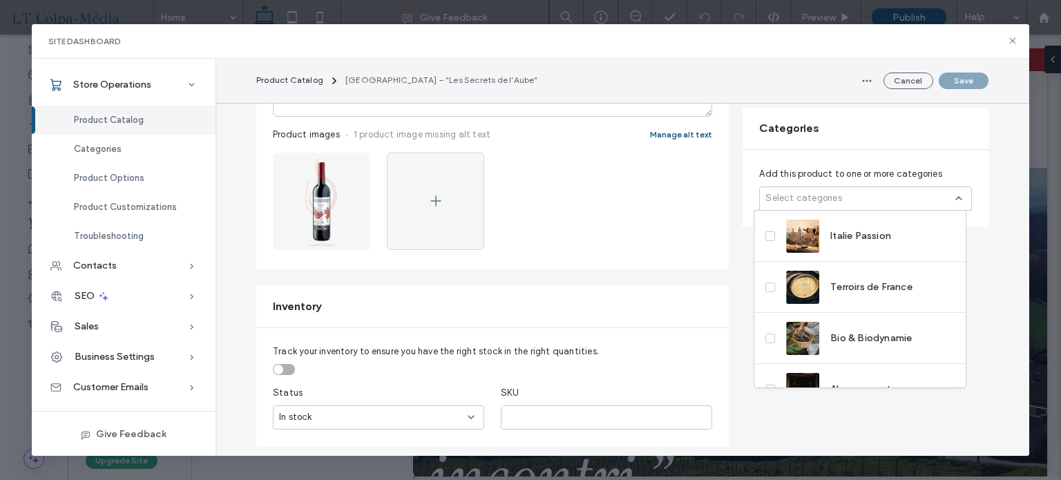
click at [953, 193] on icon at bounding box center [958, 198] width 11 height 11
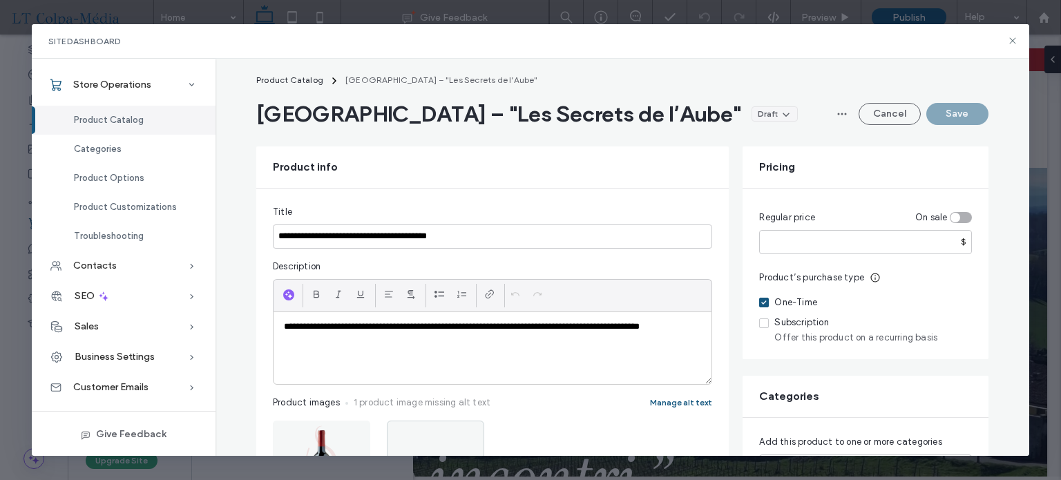
scroll to position [0, 0]
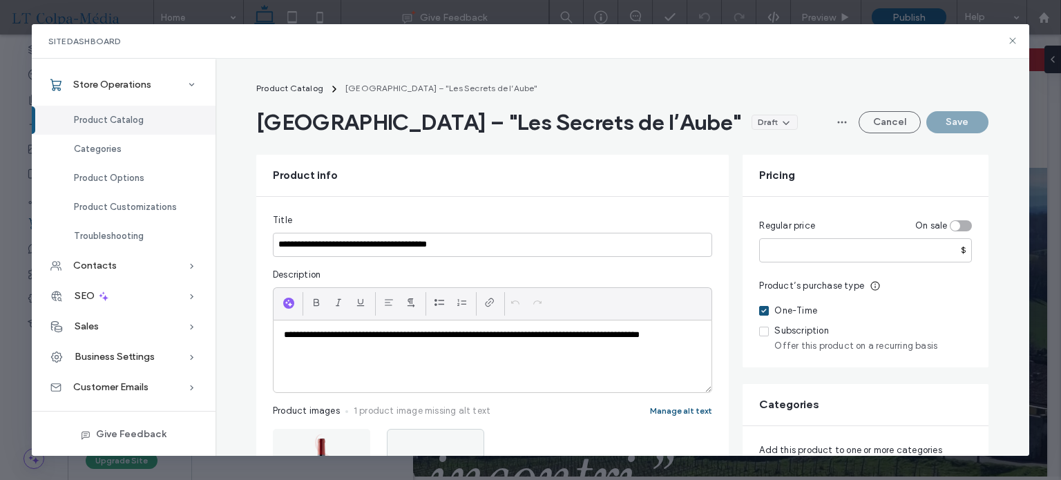
click at [956, 223] on div "toggle" at bounding box center [961, 225] width 22 height 11
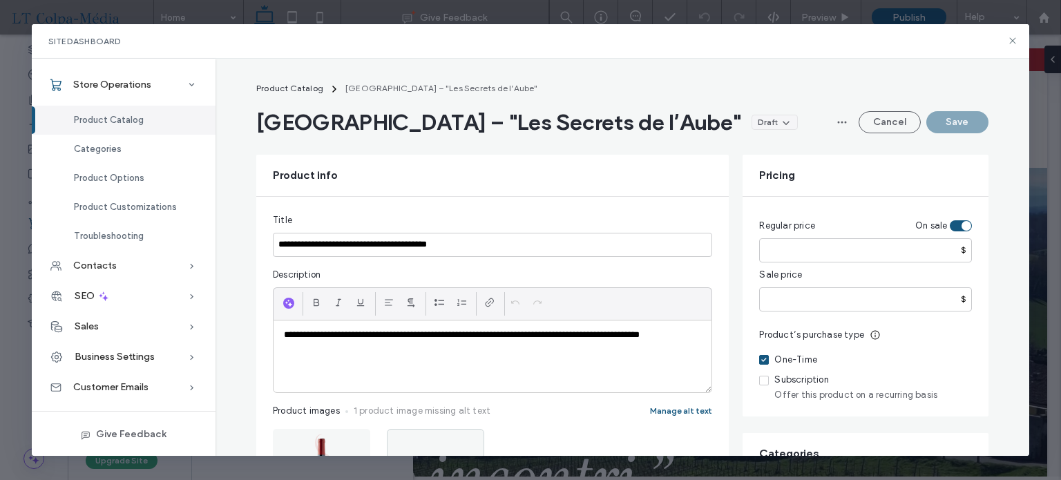
click at [961, 224] on div "toggle" at bounding box center [966, 226] width 10 height 10
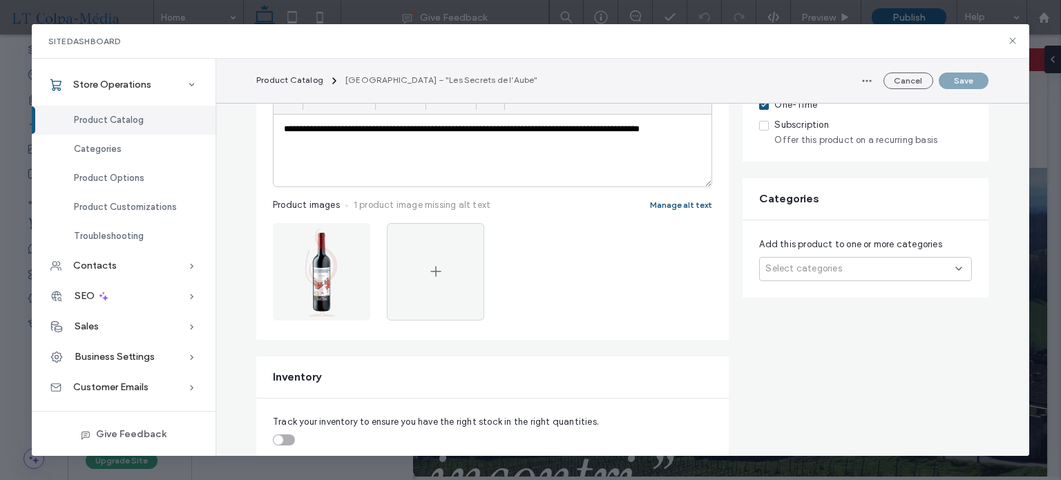
scroll to position [207, 0]
click at [794, 276] on div "Select categories" at bounding box center [865, 268] width 213 height 24
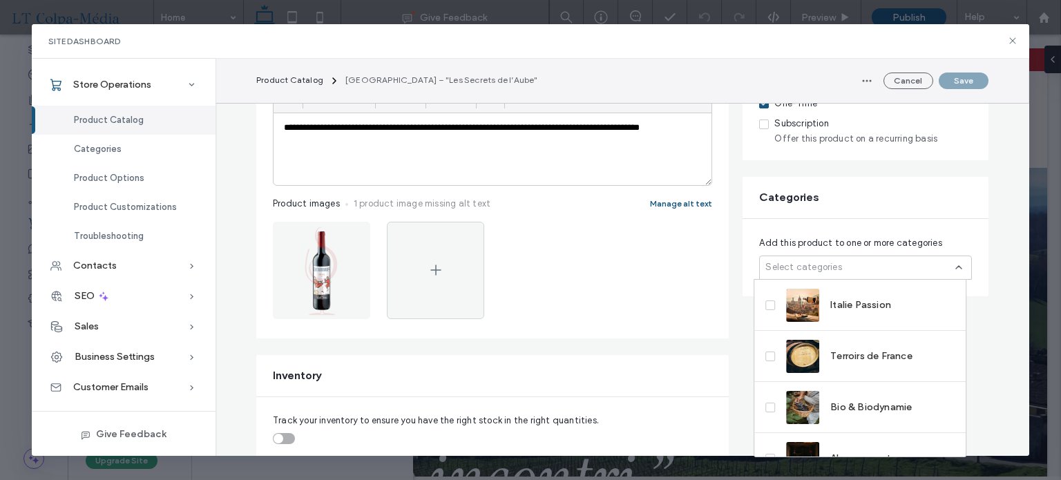
click at [928, 265] on div "Select categories" at bounding box center [865, 268] width 213 height 24
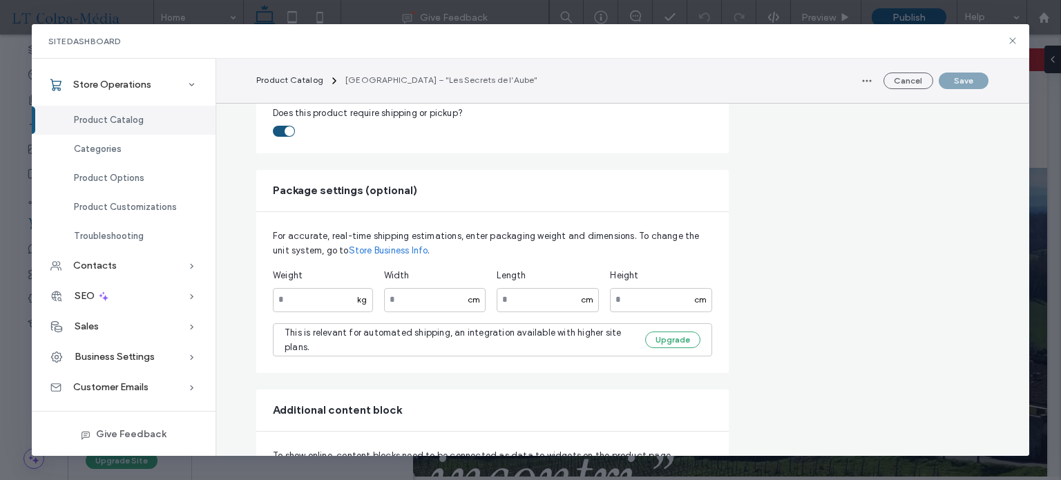
scroll to position [1105, 0]
